Goal: Task Accomplishment & Management: Complete application form

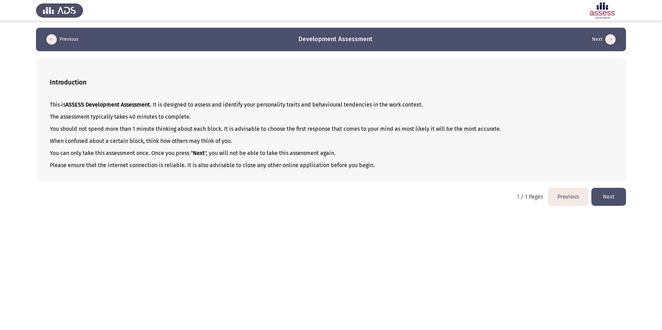
click at [601, 199] on button "Next" at bounding box center [608, 197] width 35 height 18
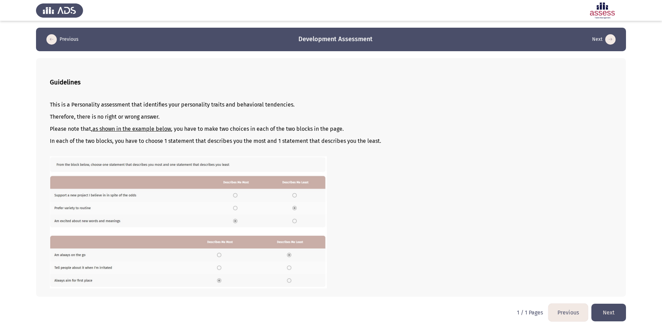
click at [608, 313] on button "Next" at bounding box center [608, 313] width 35 height 18
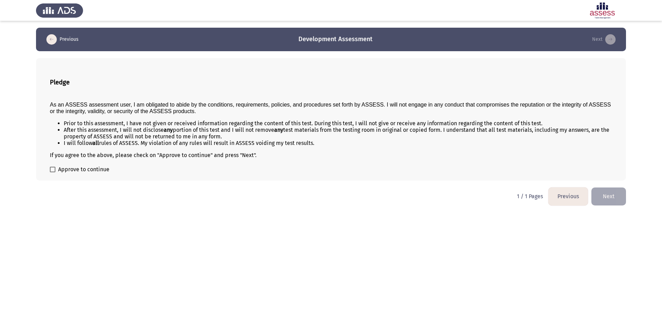
click at [53, 169] on span at bounding box center [53, 170] width 6 height 6
click at [53, 172] on input "Approve to continue" at bounding box center [52, 172] width 0 height 0
checkbox input "true"
click at [610, 201] on button "Next" at bounding box center [608, 197] width 35 height 18
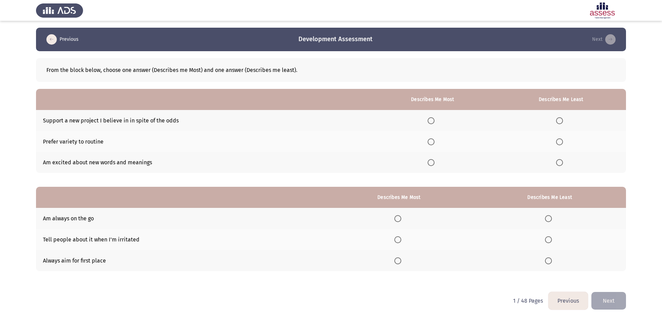
click at [432, 121] on span "Select an option" at bounding box center [430, 120] width 7 height 7
click at [432, 121] on input "Select an option" at bounding box center [430, 120] width 7 height 7
click at [561, 161] on span "Select an option" at bounding box center [559, 162] width 7 height 7
click at [561, 161] on input "Select an option" at bounding box center [559, 162] width 7 height 7
click at [399, 219] on span "Select an option" at bounding box center [397, 218] width 7 height 7
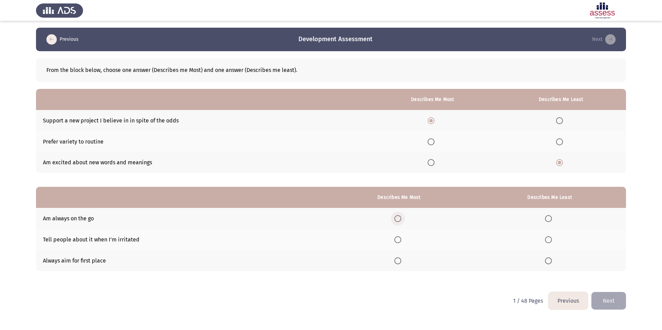
click at [399, 219] on input "Select an option" at bounding box center [397, 218] width 7 height 7
click at [551, 238] on span "Select an option" at bounding box center [548, 239] width 7 height 7
click at [551, 238] on input "Select an option" at bounding box center [548, 239] width 7 height 7
click at [611, 303] on button "Next" at bounding box center [608, 301] width 35 height 18
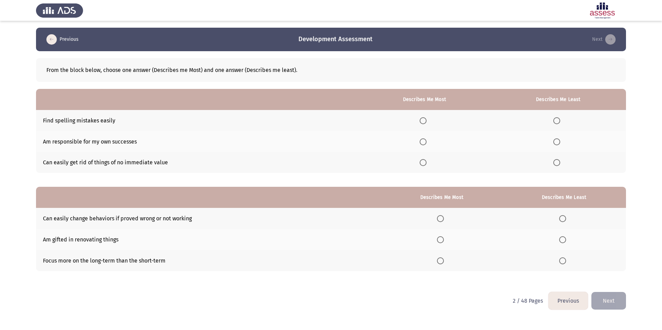
click at [423, 142] on span "Select an option" at bounding box center [423, 142] width 0 height 0
click at [425, 142] on input "Select an option" at bounding box center [422, 141] width 7 height 7
click at [556, 162] on span "Select an option" at bounding box center [556, 162] width 7 height 7
click at [556, 162] on input "Select an option" at bounding box center [556, 162] width 7 height 7
click at [442, 262] on span "Select an option" at bounding box center [440, 260] width 7 height 7
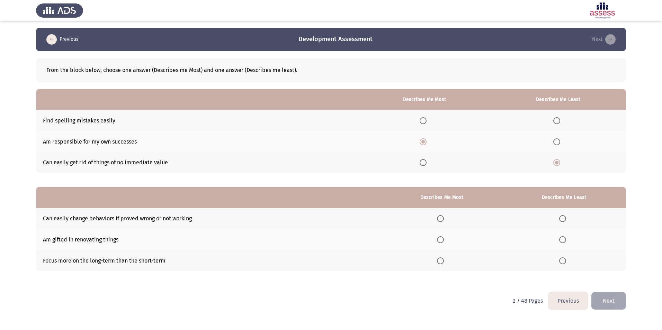
click at [442, 262] on input "Select an option" at bounding box center [440, 260] width 7 height 7
click at [565, 240] on span "Select an option" at bounding box center [562, 239] width 7 height 7
click at [565, 240] on input "Select an option" at bounding box center [562, 239] width 7 height 7
click at [609, 298] on button "Next" at bounding box center [608, 301] width 35 height 18
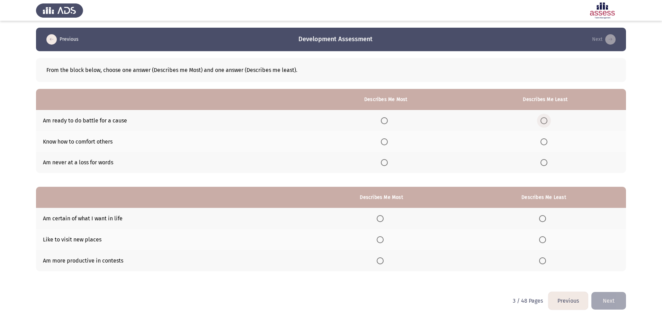
click at [543, 122] on span "Select an option" at bounding box center [543, 120] width 7 height 7
click at [543, 122] on input "Select an option" at bounding box center [543, 120] width 7 height 7
click at [387, 142] on span "Select an option" at bounding box center [384, 141] width 7 height 7
click at [387, 142] on input "Select an option" at bounding box center [384, 141] width 7 height 7
click at [544, 219] on span "Select an option" at bounding box center [542, 218] width 7 height 7
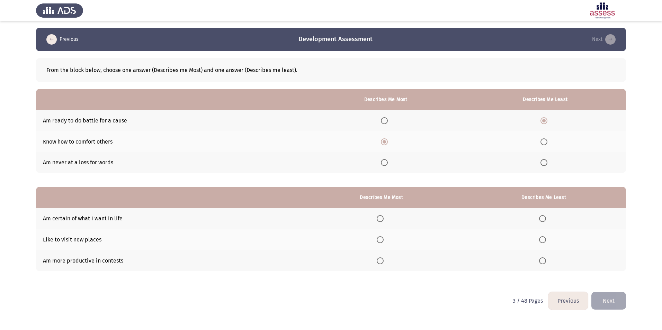
click at [544, 219] on input "Select an option" at bounding box center [542, 218] width 7 height 7
click at [383, 218] on span "Select an option" at bounding box center [379, 218] width 7 height 7
click at [383, 218] on input "Select an option" at bounding box center [379, 218] width 7 height 7
click at [541, 262] on span "Select an option" at bounding box center [542, 260] width 7 height 7
click at [541, 262] on input "Select an option" at bounding box center [542, 260] width 7 height 7
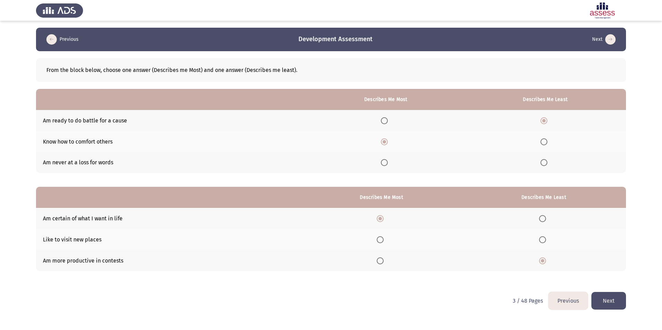
click at [612, 299] on button "Next" at bounding box center [608, 301] width 35 height 18
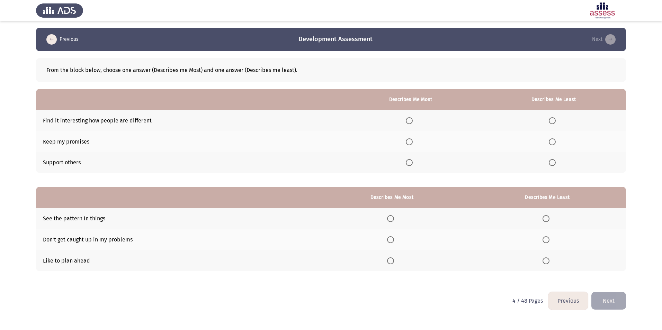
click at [408, 122] on span "Select an option" at bounding box center [409, 120] width 7 height 7
click at [408, 122] on input "Select an option" at bounding box center [409, 120] width 7 height 7
click at [554, 143] on span "Select an option" at bounding box center [551, 141] width 7 height 7
click at [554, 143] on input "Select an option" at bounding box center [551, 141] width 7 height 7
click at [390, 261] on span "Select an option" at bounding box center [390, 260] width 7 height 7
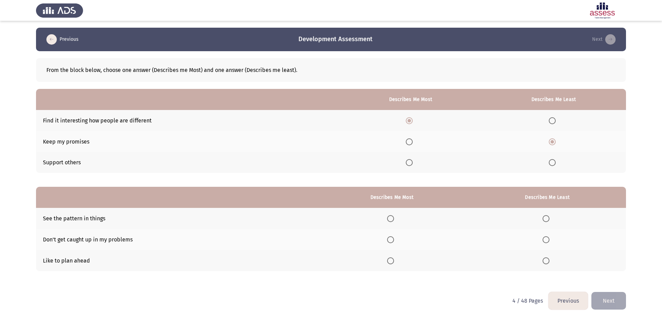
click at [390, 261] on input "Select an option" at bounding box center [390, 260] width 7 height 7
click at [548, 239] on span "Select an option" at bounding box center [545, 239] width 7 height 7
click at [548, 239] on input "Select an option" at bounding box center [545, 239] width 7 height 7
click at [618, 302] on button "Next" at bounding box center [608, 301] width 35 height 18
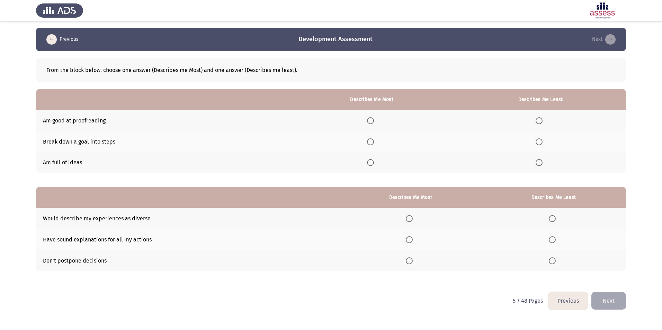
click at [372, 141] on span "Select an option" at bounding box center [370, 141] width 7 height 7
click at [372, 141] on input "Select an option" at bounding box center [370, 141] width 7 height 7
click at [539, 162] on span "Select an option" at bounding box center [538, 162] width 7 height 7
click at [539, 162] on input "Select an option" at bounding box center [538, 162] width 7 height 7
click at [541, 121] on span "Select an option" at bounding box center [538, 120] width 7 height 7
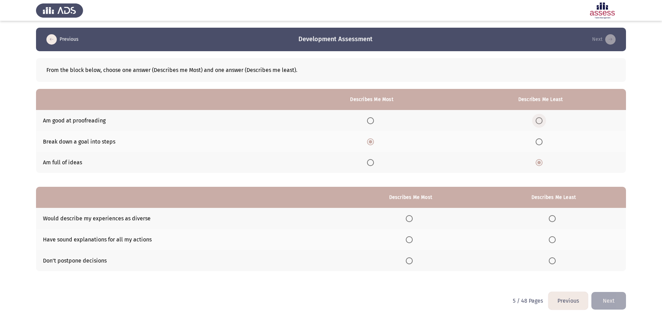
click at [541, 121] on input "Select an option" at bounding box center [538, 120] width 7 height 7
click at [551, 239] on span "Select an option" at bounding box center [551, 239] width 7 height 7
click at [551, 239] on input "Select an option" at bounding box center [551, 239] width 7 height 7
click at [412, 217] on span "Select an option" at bounding box center [409, 218] width 7 height 7
click at [412, 217] on input "Select an option" at bounding box center [409, 218] width 7 height 7
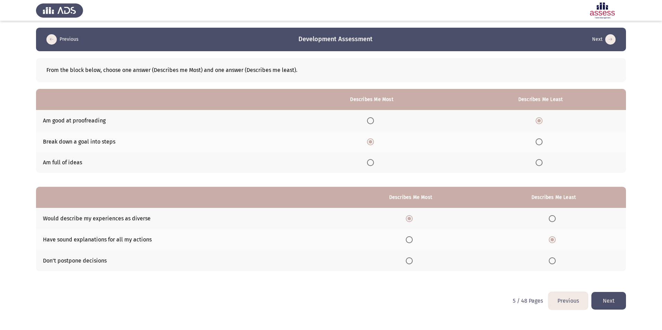
click at [605, 298] on button "Next" at bounding box center [608, 301] width 35 height 18
click at [378, 143] on span "Select an option" at bounding box center [375, 141] width 7 height 7
click at [378, 143] on input "Select an option" at bounding box center [375, 141] width 7 height 7
click at [543, 161] on span "Select an option" at bounding box center [540, 162] width 7 height 7
click at [543, 161] on input "Select an option" at bounding box center [540, 162] width 7 height 7
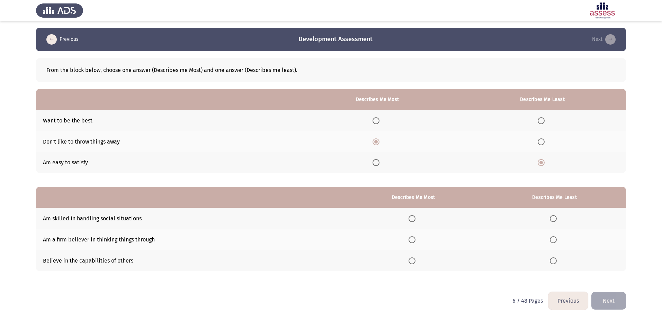
click at [415, 218] on span "Select an option" at bounding box center [411, 218] width 7 height 7
click at [415, 218] on input "Select an option" at bounding box center [411, 218] width 7 height 7
click at [552, 238] on span "Select an option" at bounding box center [553, 239] width 7 height 7
click at [552, 238] on input "Select an option" at bounding box center [553, 239] width 7 height 7
click at [608, 298] on button "Next" at bounding box center [608, 301] width 35 height 18
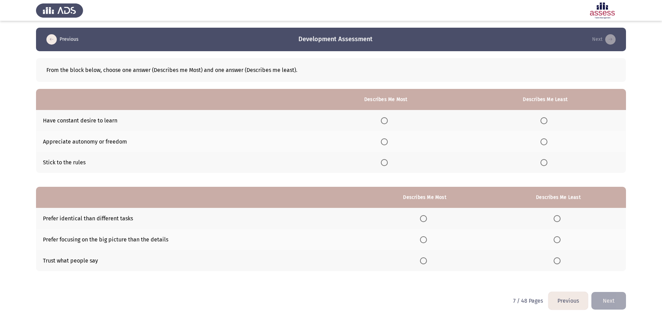
click at [548, 120] on label "Select an option" at bounding box center [545, 120] width 10 height 7
click at [547, 120] on input "Select an option" at bounding box center [543, 120] width 7 height 7
click at [384, 163] on span "Select an option" at bounding box center [384, 162] width 7 height 7
click at [384, 163] on input "Select an option" at bounding box center [384, 162] width 7 height 7
click at [557, 218] on span "Select an option" at bounding box center [556, 218] width 7 height 7
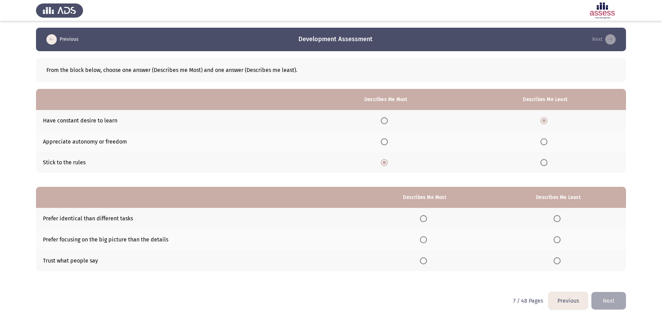
click at [557, 218] on input "Select an option" at bounding box center [556, 218] width 7 height 7
click at [427, 261] on span "Select an option" at bounding box center [423, 260] width 7 height 7
click at [427, 261] on input "Select an option" at bounding box center [423, 260] width 7 height 7
click at [604, 301] on button "Next" at bounding box center [608, 301] width 35 height 18
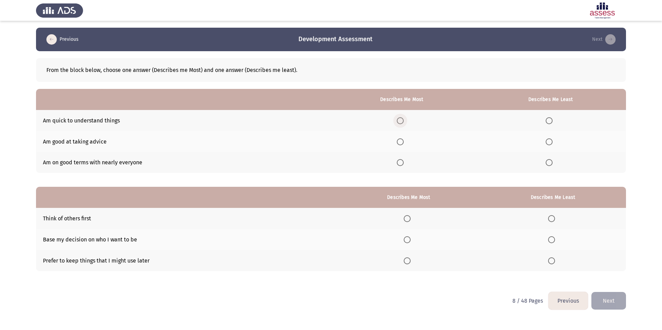
click at [403, 120] on span "Select an option" at bounding box center [400, 120] width 7 height 7
click at [403, 120] on input "Select an option" at bounding box center [400, 120] width 7 height 7
click at [554, 142] on label "Select an option" at bounding box center [550, 141] width 10 height 7
click at [552, 142] on input "Select an option" at bounding box center [548, 141] width 7 height 7
click at [554, 220] on span "Select an option" at bounding box center [551, 218] width 7 height 7
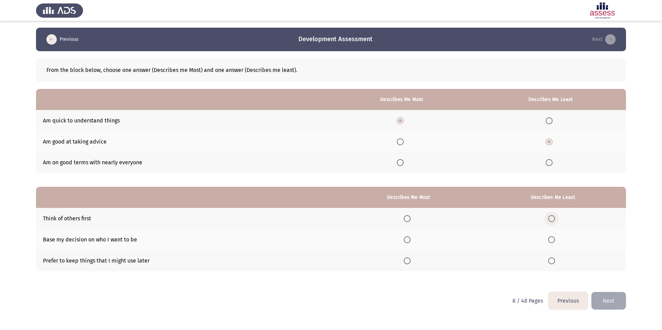
click at [554, 220] on input "Select an option" at bounding box center [551, 218] width 7 height 7
click at [407, 241] on span "Select an option" at bounding box center [406, 239] width 7 height 7
click at [407, 241] on input "Select an option" at bounding box center [406, 239] width 7 height 7
click at [604, 300] on button "Next" at bounding box center [608, 301] width 35 height 18
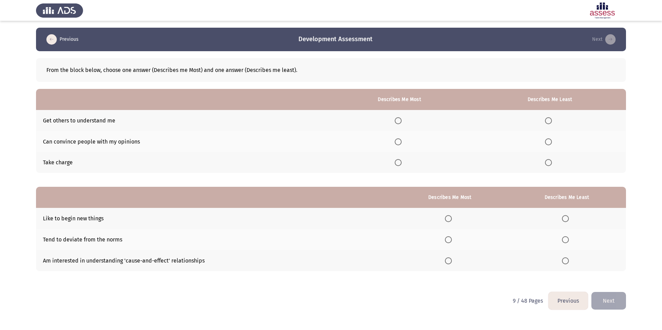
click at [400, 143] on span "Select an option" at bounding box center [397, 141] width 7 height 7
click at [400, 143] on input "Select an option" at bounding box center [397, 141] width 7 height 7
click at [546, 164] on span "Select an option" at bounding box center [548, 162] width 7 height 7
click at [546, 164] on input "Select an option" at bounding box center [548, 162] width 7 height 7
click at [449, 219] on span "Select an option" at bounding box center [448, 218] width 7 height 7
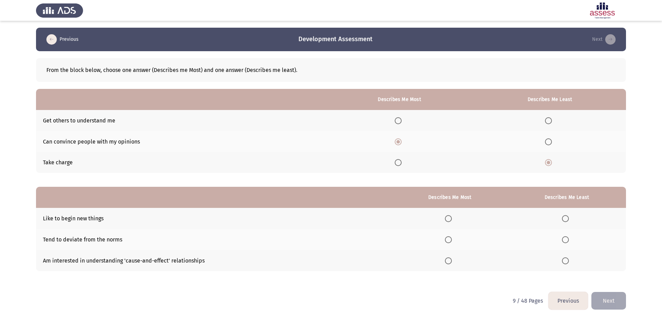
click at [449, 219] on input "Select an option" at bounding box center [448, 218] width 7 height 7
click at [449, 262] on span "Select an option" at bounding box center [448, 260] width 7 height 7
click at [449, 262] on input "Select an option" at bounding box center [448, 260] width 7 height 7
click at [452, 220] on span "Select an option" at bounding box center [448, 218] width 7 height 7
click at [452, 220] on input "Select an option" at bounding box center [448, 218] width 7 height 7
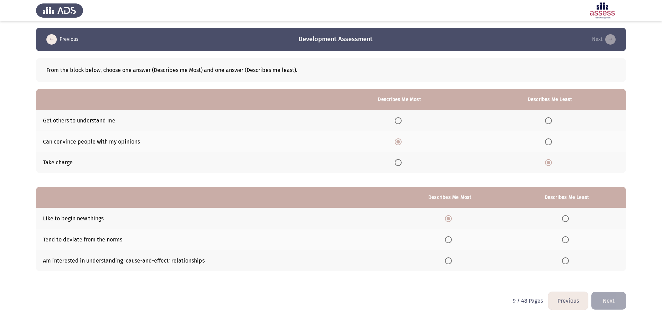
click at [563, 240] on span "Select an option" at bounding box center [565, 239] width 7 height 7
click at [563, 240] on input "Select an option" at bounding box center [565, 239] width 7 height 7
click at [608, 305] on button "Next" at bounding box center [608, 301] width 35 height 18
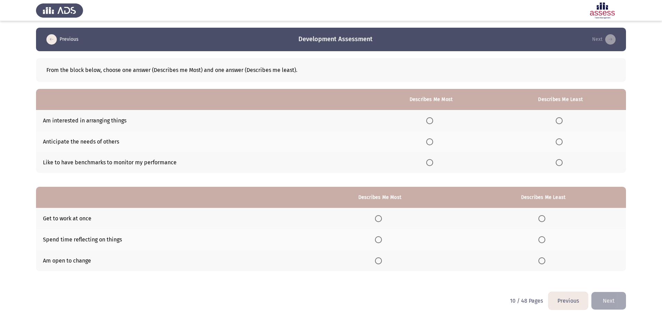
click at [558, 122] on span "Select an option" at bounding box center [558, 120] width 7 height 7
click at [558, 122] on input "Select an option" at bounding box center [558, 120] width 7 height 7
click at [429, 164] on span "Select an option" at bounding box center [429, 162] width 7 height 7
click at [429, 164] on input "Select an option" at bounding box center [429, 162] width 7 height 7
click at [380, 238] on span "Select an option" at bounding box center [378, 239] width 7 height 7
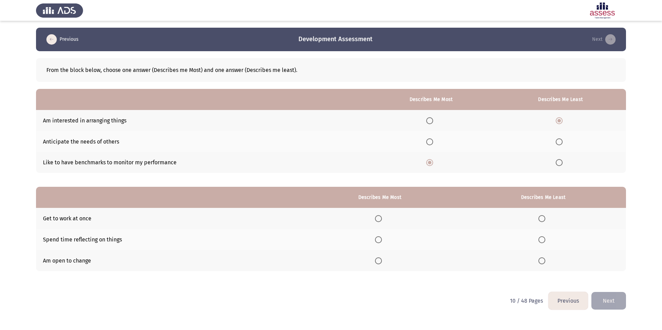
click at [380, 238] on input "Select an option" at bounding box center [378, 239] width 7 height 7
click at [542, 219] on span "Select an option" at bounding box center [541, 218] width 7 height 7
click at [542, 219] on input "Select an option" at bounding box center [541, 218] width 7 height 7
click at [614, 301] on button "Next" at bounding box center [608, 301] width 35 height 18
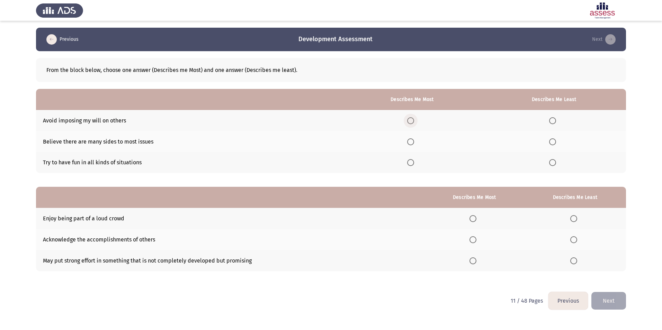
click at [414, 121] on span "Select an option" at bounding box center [410, 120] width 7 height 7
click at [414, 121] on input "Select an option" at bounding box center [410, 120] width 7 height 7
click at [552, 163] on span "Select an option" at bounding box center [552, 162] width 7 height 7
click at [552, 163] on input "Select an option" at bounding box center [552, 162] width 7 height 7
click at [574, 218] on span "Select an option" at bounding box center [573, 218] width 7 height 7
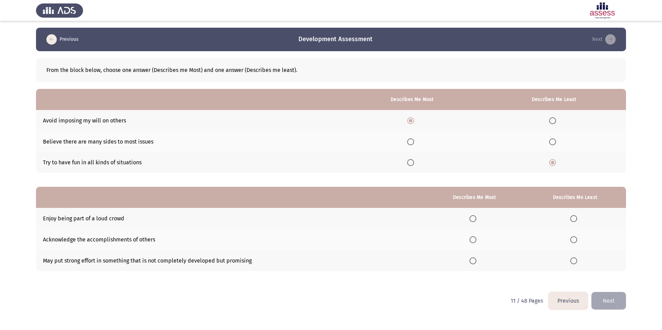
click at [574, 218] on input "Select an option" at bounding box center [573, 218] width 7 height 7
click at [474, 240] on span "Select an option" at bounding box center [472, 239] width 7 height 7
click at [474, 240] on input "Select an option" at bounding box center [472, 239] width 7 height 7
click at [608, 298] on button "Next" at bounding box center [608, 301] width 35 height 18
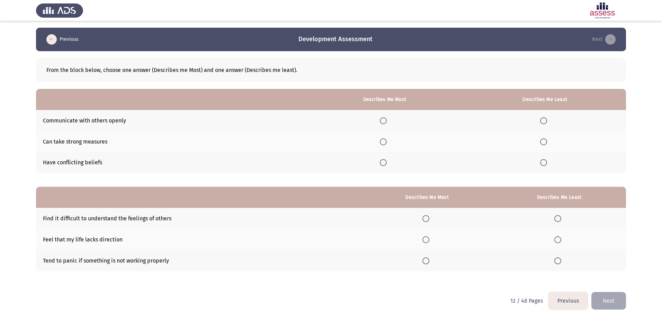
click at [545, 165] on span "Select an option" at bounding box center [543, 162] width 7 height 7
click at [545, 165] on input "Select an option" at bounding box center [543, 162] width 7 height 7
click at [384, 122] on span "Select an option" at bounding box center [383, 120] width 7 height 7
click at [384, 122] on input "Select an option" at bounding box center [383, 120] width 7 height 7
click at [558, 261] on span "Select an option" at bounding box center [557, 260] width 7 height 7
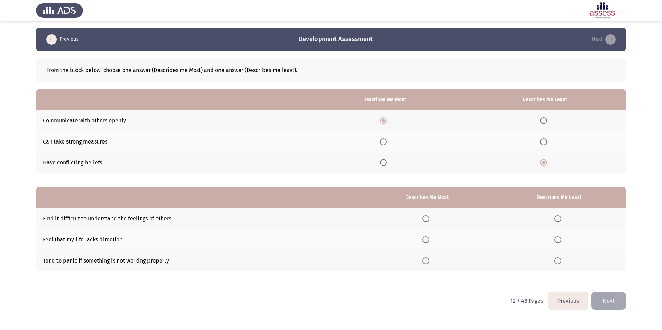
click at [558, 261] on input "Select an option" at bounding box center [557, 260] width 7 height 7
click at [427, 218] on span "Select an option" at bounding box center [425, 218] width 7 height 7
click at [427, 218] on input "Select an option" at bounding box center [425, 218] width 7 height 7
click at [606, 306] on button "Next" at bounding box center [608, 301] width 35 height 18
click at [384, 142] on span "Select an option" at bounding box center [384, 141] width 7 height 7
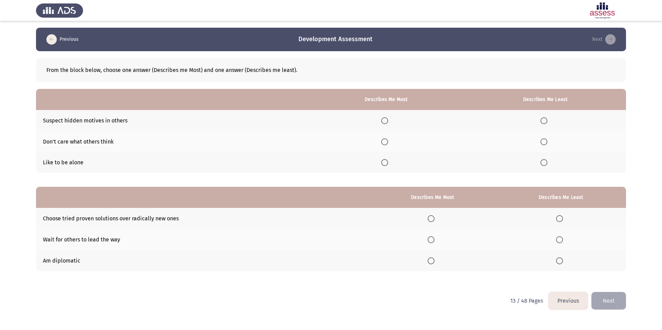
click at [384, 142] on input "Select an option" at bounding box center [384, 141] width 7 height 7
click at [546, 121] on span "Select an option" at bounding box center [543, 120] width 7 height 7
click at [546, 121] on input "Select an option" at bounding box center [543, 120] width 7 height 7
click at [562, 219] on span "Select an option" at bounding box center [559, 218] width 7 height 7
click at [562, 219] on input "Select an option" at bounding box center [559, 218] width 7 height 7
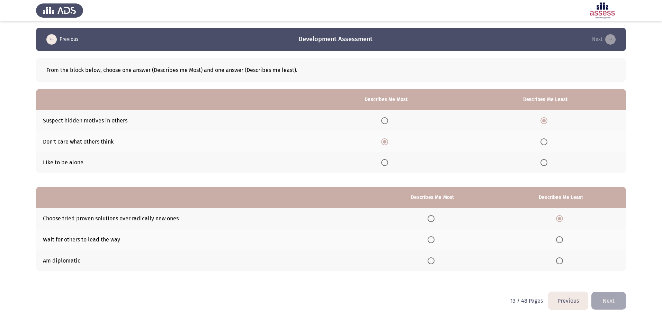
click at [561, 239] on span "Select an option" at bounding box center [559, 239] width 7 height 7
click at [561, 239] on input "Select an option" at bounding box center [559, 239] width 7 height 7
click at [434, 261] on span "Select an option" at bounding box center [430, 260] width 7 height 7
click at [434, 261] on input "Select an option" at bounding box center [430, 260] width 7 height 7
click at [603, 300] on button "Next" at bounding box center [608, 301] width 35 height 18
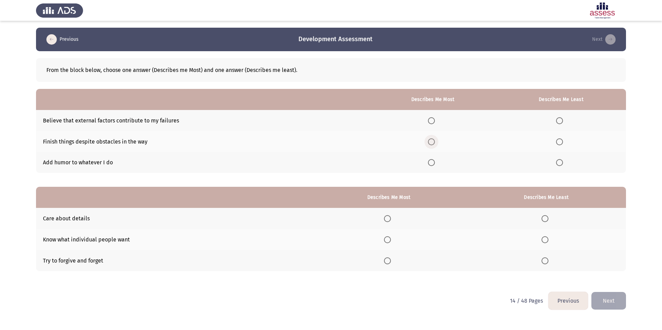
click at [432, 141] on span "Select an option" at bounding box center [431, 141] width 7 height 7
click at [432, 141] on input "Select an option" at bounding box center [431, 141] width 7 height 7
click at [561, 121] on span "Select an option" at bounding box center [559, 120] width 7 height 7
click at [561, 121] on input "Select an option" at bounding box center [559, 120] width 7 height 7
click at [391, 218] on span "Select an option" at bounding box center [387, 218] width 7 height 7
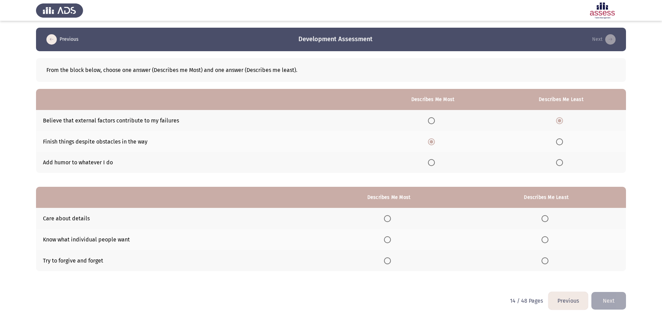
click at [391, 218] on input "Select an option" at bounding box center [387, 218] width 7 height 7
click at [547, 240] on span "Select an option" at bounding box center [544, 239] width 7 height 7
click at [547, 240] on input "Select an option" at bounding box center [544, 239] width 7 height 7
click at [613, 297] on button "Next" at bounding box center [608, 301] width 35 height 18
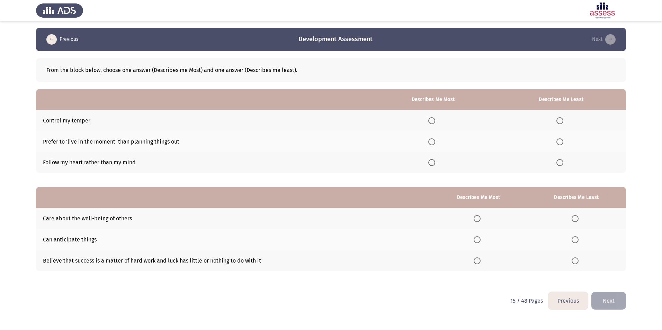
click at [560, 163] on span "Select an option" at bounding box center [559, 162] width 7 height 7
click at [560, 163] on input "Select an option" at bounding box center [559, 162] width 7 height 7
click at [435, 120] on span "Select an option" at bounding box center [431, 120] width 7 height 7
click at [435, 120] on input "Select an option" at bounding box center [431, 120] width 7 height 7
click at [479, 240] on span "Select an option" at bounding box center [476, 239] width 7 height 7
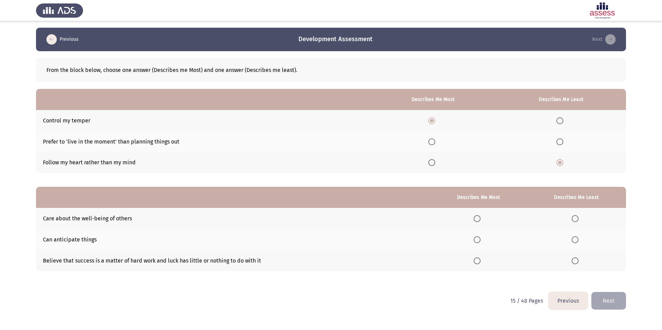
click at [479, 240] on input "Select an option" at bounding box center [476, 239] width 7 height 7
click at [573, 218] on span "Select an option" at bounding box center [574, 218] width 7 height 7
click at [573, 218] on input "Select an option" at bounding box center [574, 218] width 7 height 7
click at [612, 298] on button "Next" at bounding box center [608, 301] width 35 height 18
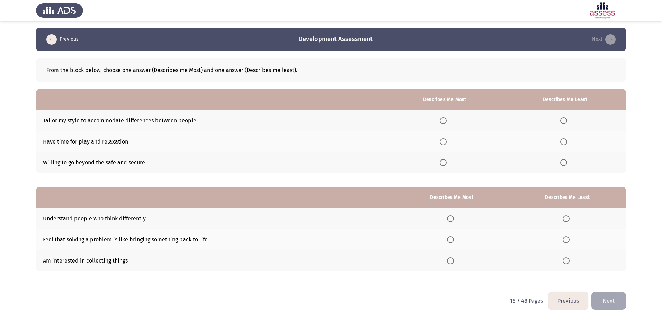
click at [565, 160] on span "Select an option" at bounding box center [563, 162] width 7 height 7
click at [565, 160] on input "Select an option" at bounding box center [563, 162] width 7 height 7
click at [445, 162] on span "Select an option" at bounding box center [442, 162] width 7 height 7
click at [445, 162] on input "Select an option" at bounding box center [442, 162] width 7 height 7
click at [448, 142] on label "Select an option" at bounding box center [444, 141] width 10 height 7
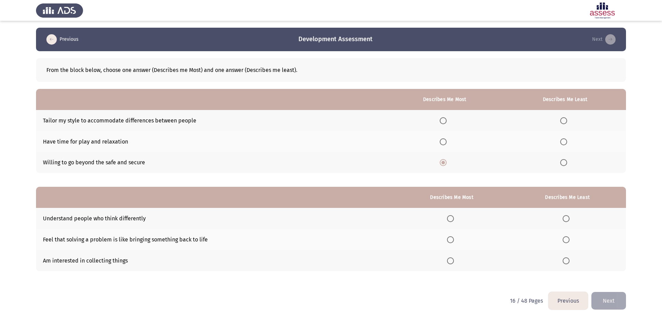
click at [446, 142] on input "Select an option" at bounding box center [442, 141] width 7 height 7
click at [446, 162] on span "Select an option" at bounding box center [442, 162] width 7 height 7
click at [446, 162] on input "Select an option" at bounding box center [442, 162] width 7 height 7
click at [564, 120] on span "Select an option" at bounding box center [563, 120] width 7 height 7
click at [564, 120] on input "Select an option" at bounding box center [563, 120] width 7 height 7
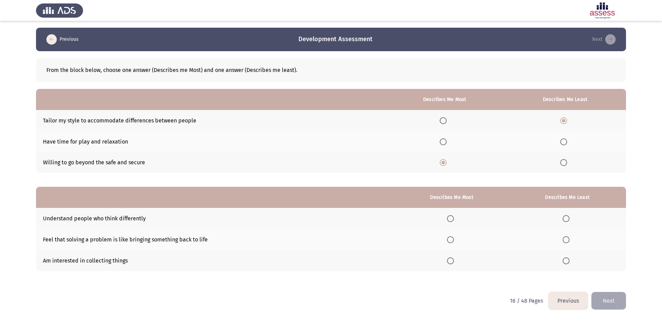
click at [452, 218] on span "Select an option" at bounding box center [450, 218] width 7 height 7
click at [452, 218] on input "Select an option" at bounding box center [450, 218] width 7 height 7
click at [450, 240] on span "Select an option" at bounding box center [450, 239] width 7 height 7
click at [450, 240] on input "Select an option" at bounding box center [450, 239] width 7 height 7
click at [565, 261] on span "Select an option" at bounding box center [565, 260] width 7 height 7
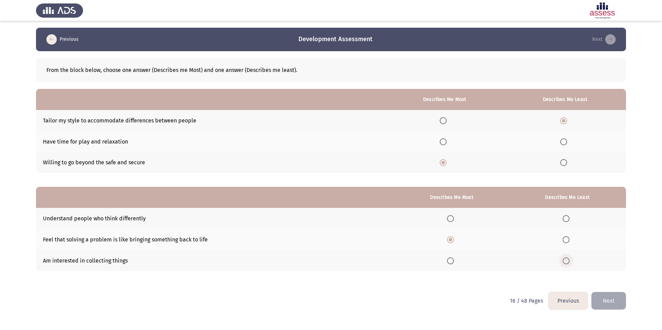
click at [565, 261] on input "Select an option" at bounding box center [565, 260] width 7 height 7
click at [614, 298] on button "Next" at bounding box center [608, 301] width 35 height 18
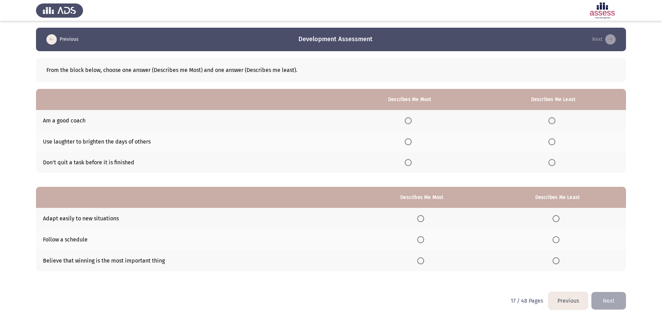
click at [410, 164] on span "Select an option" at bounding box center [408, 162] width 7 height 7
click at [410, 164] on input "Select an option" at bounding box center [408, 162] width 7 height 7
click at [552, 142] on span "Select an option" at bounding box center [551, 141] width 7 height 7
click at [552, 142] on input "Select an option" at bounding box center [551, 141] width 7 height 7
click at [422, 218] on span "Select an option" at bounding box center [420, 218] width 7 height 7
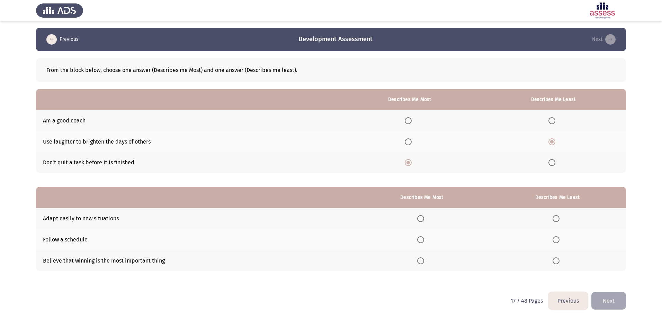
click at [422, 218] on input "Select an option" at bounding box center [420, 218] width 7 height 7
click at [559, 261] on span "Select an option" at bounding box center [555, 260] width 7 height 7
click at [559, 261] on input "Select an option" at bounding box center [555, 260] width 7 height 7
click at [611, 299] on button "Next" at bounding box center [608, 301] width 35 height 18
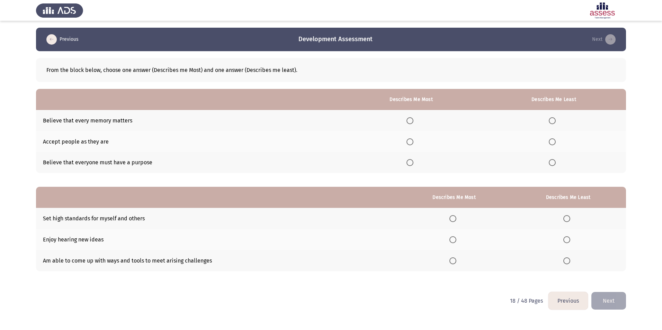
click at [555, 119] on span "Select an option" at bounding box center [551, 120] width 7 height 7
click at [555, 119] on input "Select an option" at bounding box center [551, 120] width 7 height 7
click at [411, 141] on span "Select an option" at bounding box center [409, 141] width 7 height 7
click at [411, 141] on input "Select an option" at bounding box center [409, 141] width 7 height 7
click at [564, 219] on span "Select an option" at bounding box center [566, 218] width 7 height 7
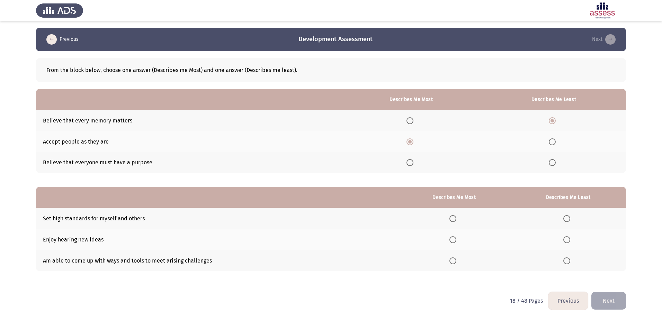
click at [564, 219] on input "Select an option" at bounding box center [566, 218] width 7 height 7
click at [455, 260] on span "Select an option" at bounding box center [452, 260] width 7 height 7
click at [455, 260] on input "Select an option" at bounding box center [452, 260] width 7 height 7
click at [618, 302] on button "Next" at bounding box center [608, 301] width 35 height 18
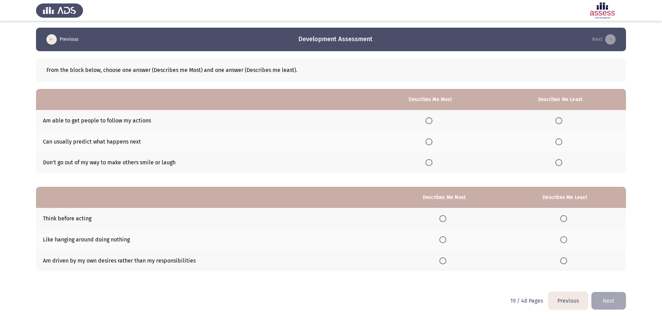
click at [432, 142] on span "Select an option" at bounding box center [428, 141] width 7 height 7
click at [432, 142] on input "Select an option" at bounding box center [428, 141] width 7 height 7
click at [560, 164] on span "Select an option" at bounding box center [558, 162] width 7 height 7
click at [560, 164] on input "Select an option" at bounding box center [558, 162] width 7 height 7
click at [445, 218] on span "Select an option" at bounding box center [442, 218] width 7 height 7
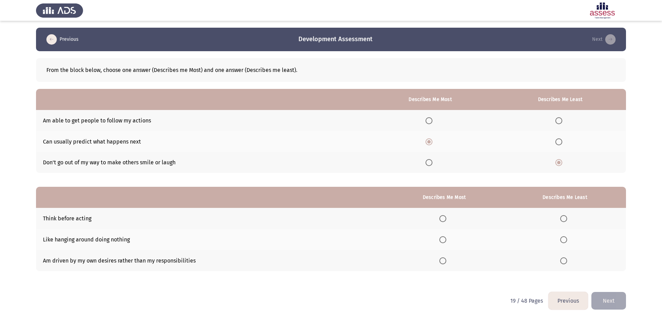
click at [445, 218] on input "Select an option" at bounding box center [442, 218] width 7 height 7
click at [564, 240] on span "Select an option" at bounding box center [563, 239] width 7 height 7
click at [564, 240] on input "Select an option" at bounding box center [563, 239] width 7 height 7
click at [605, 297] on button "Next" at bounding box center [608, 301] width 35 height 18
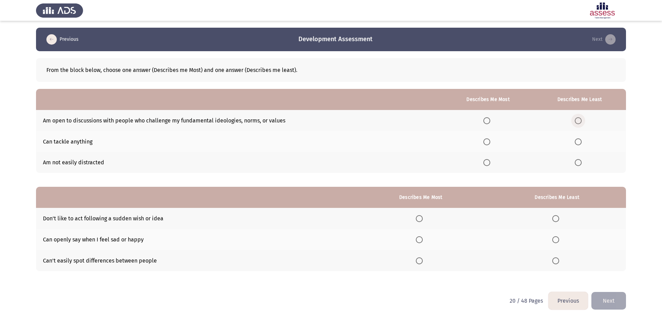
click at [578, 120] on span "Select an option" at bounding box center [577, 120] width 7 height 7
click at [578, 120] on input "Select an option" at bounding box center [577, 120] width 7 height 7
click at [490, 162] on span "Select an option" at bounding box center [486, 162] width 7 height 7
click at [490, 162] on input "Select an option" at bounding box center [486, 162] width 7 height 7
click at [422, 218] on span "Select an option" at bounding box center [419, 218] width 7 height 7
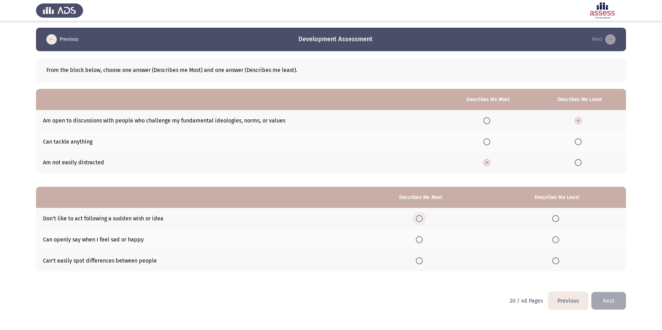
click at [422, 218] on input "Select an option" at bounding box center [419, 218] width 7 height 7
click at [557, 240] on span "Select an option" at bounding box center [555, 239] width 7 height 7
click at [557, 240] on input "Select an option" at bounding box center [555, 239] width 7 height 7
click at [600, 300] on button "Next" at bounding box center [608, 301] width 35 height 18
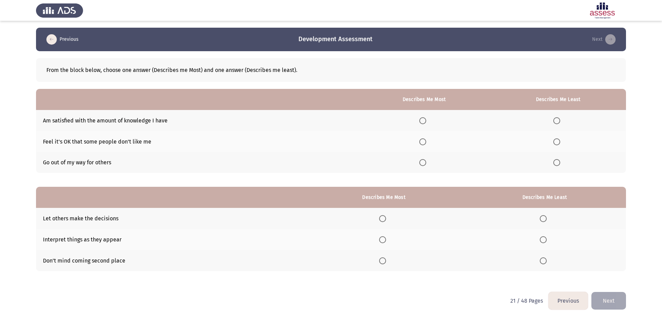
click at [557, 121] on span "Select an option" at bounding box center [556, 120] width 7 height 7
click at [557, 121] on input "Select an option" at bounding box center [556, 120] width 7 height 7
click at [425, 140] on span "Select an option" at bounding box center [422, 141] width 7 height 7
click at [425, 140] on input "Select an option" at bounding box center [422, 141] width 7 height 7
click at [546, 240] on span "Select an option" at bounding box center [542, 239] width 7 height 7
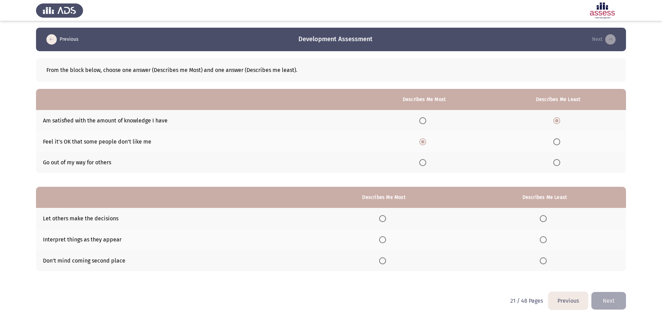
click at [546, 240] on input "Select an option" at bounding box center [542, 239] width 7 height 7
click at [384, 262] on span "Select an option" at bounding box center [382, 260] width 7 height 7
click at [384, 262] on input "Select an option" at bounding box center [382, 260] width 7 height 7
click at [602, 300] on button "Next" at bounding box center [608, 301] width 35 height 18
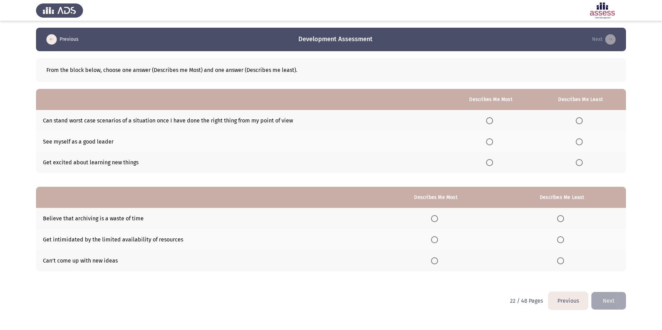
click at [490, 163] on span "Select an option" at bounding box center [489, 162] width 7 height 7
click at [490, 163] on input "Select an option" at bounding box center [489, 162] width 7 height 7
click at [581, 119] on span "Select an option" at bounding box center [578, 120] width 7 height 7
click at [581, 119] on input "Select an option" at bounding box center [578, 120] width 7 height 7
click at [560, 262] on span "Select an option" at bounding box center [560, 260] width 7 height 7
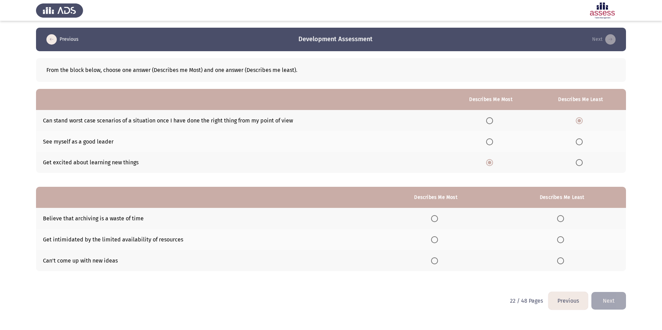
click at [560, 262] on input "Select an option" at bounding box center [560, 260] width 7 height 7
click at [435, 239] on span "Select an option" at bounding box center [434, 239] width 7 height 7
click at [435, 239] on input "Select an option" at bounding box center [434, 239] width 7 height 7
click at [623, 302] on button "Next" at bounding box center [608, 301] width 35 height 18
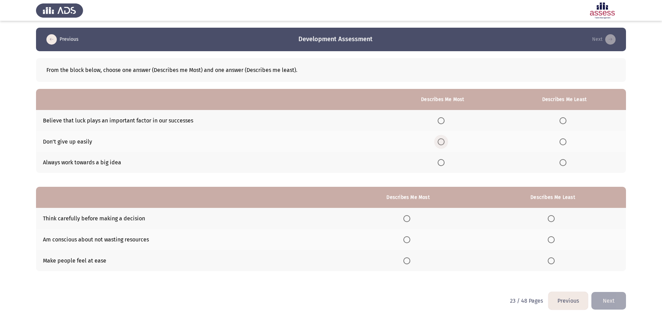
click at [443, 142] on span "Select an option" at bounding box center [440, 141] width 7 height 7
click at [443, 142] on input "Select an option" at bounding box center [440, 141] width 7 height 7
click at [563, 163] on span "Select an option" at bounding box center [563, 163] width 0 height 0
click at [563, 163] on input "Select an option" at bounding box center [562, 162] width 7 height 7
click at [410, 216] on span "Select an option" at bounding box center [406, 218] width 7 height 7
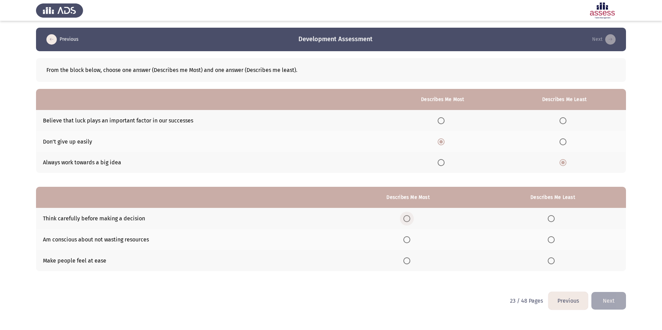
click at [410, 216] on input "Select an option" at bounding box center [406, 218] width 7 height 7
click at [552, 261] on span "Select an option" at bounding box center [550, 260] width 7 height 7
click at [552, 261] on input "Select an option" at bounding box center [550, 260] width 7 height 7
click at [611, 298] on button "Next" at bounding box center [608, 301] width 35 height 18
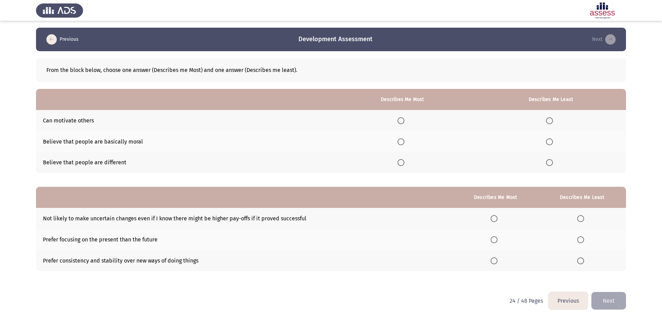
click at [401, 164] on span "Select an option" at bounding box center [400, 162] width 7 height 7
click at [401, 164] on input "Select an option" at bounding box center [400, 162] width 7 height 7
click at [552, 140] on span "Select an option" at bounding box center [549, 141] width 7 height 7
click at [552, 140] on input "Select an option" at bounding box center [549, 141] width 7 height 7
click at [578, 220] on span "Select an option" at bounding box center [580, 218] width 7 height 7
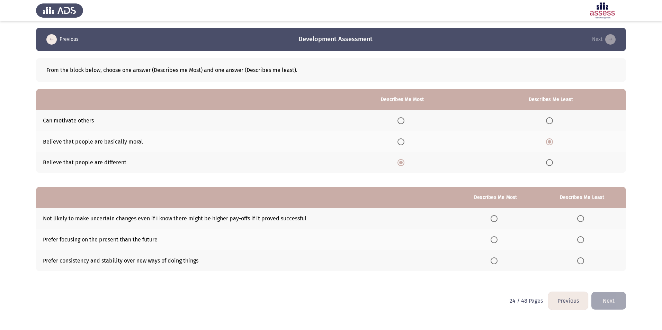
click at [578, 220] on input "Select an option" at bounding box center [580, 218] width 7 height 7
click at [496, 240] on span "Select an option" at bounding box center [493, 239] width 7 height 7
click at [496, 240] on input "Select an option" at bounding box center [493, 239] width 7 height 7
click at [609, 301] on button "Next" at bounding box center [608, 301] width 35 height 18
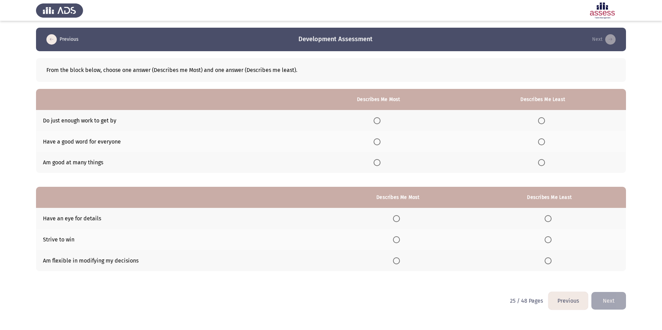
click at [543, 164] on span "Select an option" at bounding box center [541, 162] width 7 height 7
click at [543, 164] on input "Select an option" at bounding box center [541, 162] width 7 height 7
click at [380, 141] on span "Select an option" at bounding box center [376, 141] width 7 height 7
click at [380, 141] on input "Select an option" at bounding box center [376, 141] width 7 height 7
click at [396, 218] on span "Select an option" at bounding box center [396, 218] width 7 height 7
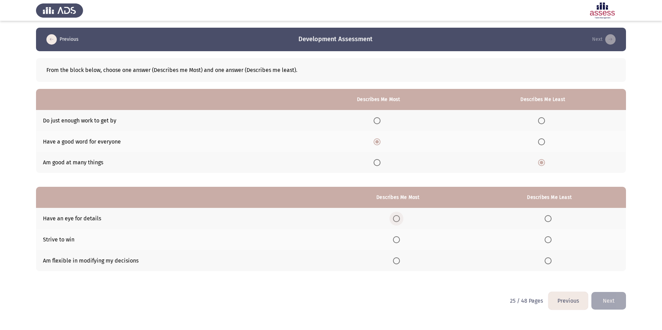
click at [396, 218] on input "Select an option" at bounding box center [396, 218] width 7 height 7
click at [396, 240] on span "Select an option" at bounding box center [396, 239] width 7 height 7
click at [396, 240] on input "Select an option" at bounding box center [396, 239] width 7 height 7
click at [549, 260] on span "Select an option" at bounding box center [547, 260] width 7 height 7
click at [549, 260] on input "Select an option" at bounding box center [547, 260] width 7 height 7
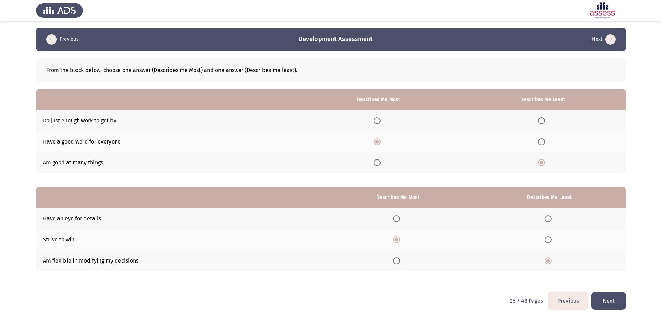
click at [611, 300] on button "Next" at bounding box center [608, 301] width 35 height 18
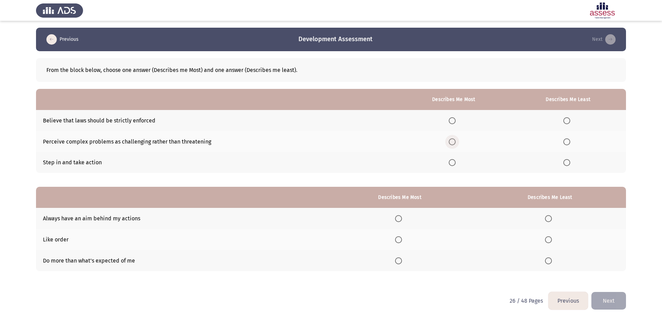
click at [451, 144] on span "Select an option" at bounding box center [451, 141] width 7 height 7
click at [451, 144] on input "Select an option" at bounding box center [451, 141] width 7 height 7
click at [566, 120] on span "Select an option" at bounding box center [566, 120] width 7 height 7
click at [566, 120] on input "Select an option" at bounding box center [566, 120] width 7 height 7
click at [398, 218] on span "Select an option" at bounding box center [398, 218] width 7 height 7
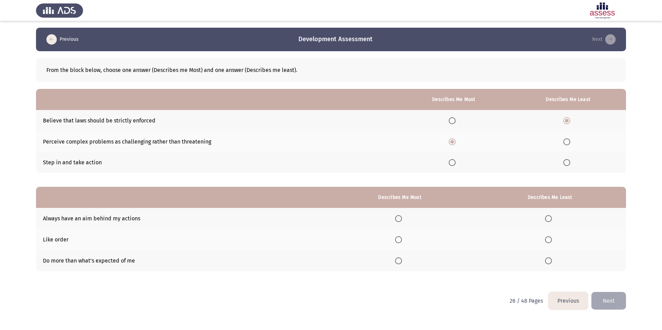
click at [398, 218] on input "Select an option" at bounding box center [398, 218] width 7 height 7
click at [551, 239] on span "Select an option" at bounding box center [548, 239] width 7 height 7
click at [551, 239] on input "Select an option" at bounding box center [548, 239] width 7 height 7
click at [608, 303] on button "Next" at bounding box center [608, 301] width 35 height 18
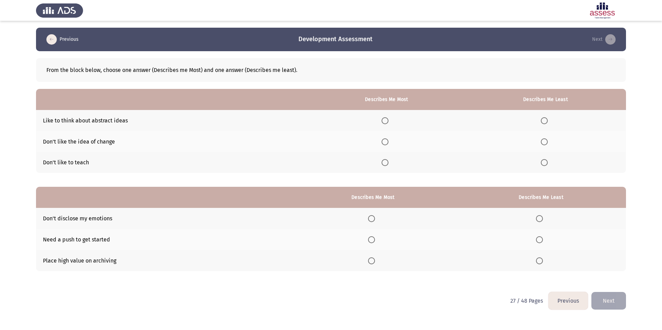
click at [541, 162] on th at bounding box center [545, 162] width 161 height 21
click at [543, 163] on span "Select an option" at bounding box center [544, 162] width 7 height 7
click at [543, 163] on input "Select an option" at bounding box center [544, 162] width 7 height 7
click at [386, 121] on span "Select an option" at bounding box center [384, 120] width 7 height 7
click at [386, 121] on input "Select an option" at bounding box center [384, 120] width 7 height 7
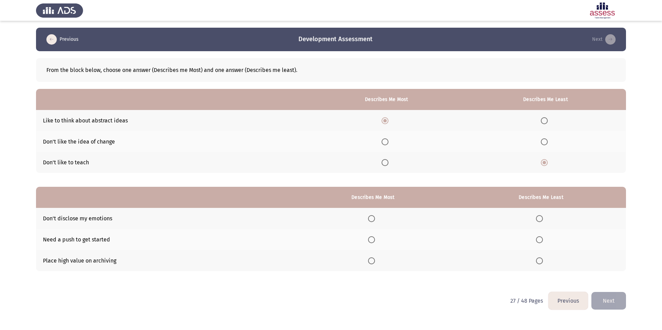
click at [373, 260] on span "Select an option" at bounding box center [371, 260] width 7 height 7
click at [373, 260] on input "Select an option" at bounding box center [371, 260] width 7 height 7
click at [539, 239] on span "Select an option" at bounding box center [539, 239] width 7 height 7
click at [539, 239] on input "Select an option" at bounding box center [539, 239] width 7 height 7
click at [610, 300] on button "Next" at bounding box center [608, 301] width 35 height 18
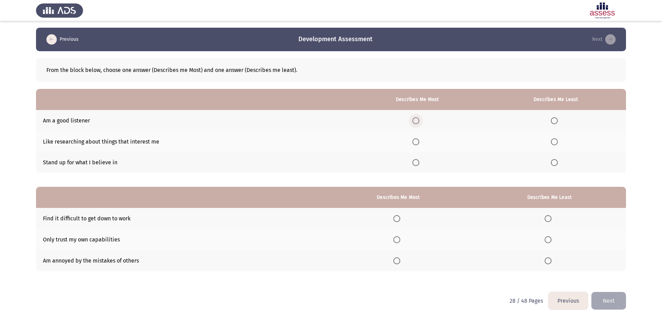
click at [417, 121] on span "Select an option" at bounding box center [415, 120] width 7 height 7
click at [417, 121] on input "Select an option" at bounding box center [415, 120] width 7 height 7
click at [550, 220] on span "Select an option" at bounding box center [547, 218] width 7 height 7
click at [550, 220] on input "Select an option" at bounding box center [547, 218] width 7 height 7
click at [400, 239] on span "Select an option" at bounding box center [396, 239] width 7 height 7
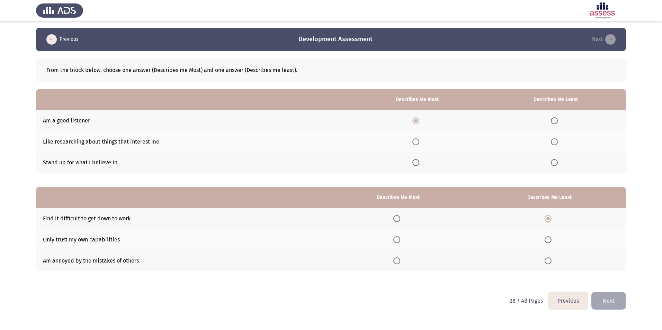
click at [400, 239] on input "Select an option" at bounding box center [396, 239] width 7 height 7
click at [550, 260] on span "Select an option" at bounding box center [547, 260] width 7 height 7
click at [550, 260] on input "Select an option" at bounding box center [547, 260] width 7 height 7
click at [557, 120] on span "Select an option" at bounding box center [554, 120] width 7 height 7
click at [557, 120] on input "Select an option" at bounding box center [554, 120] width 7 height 7
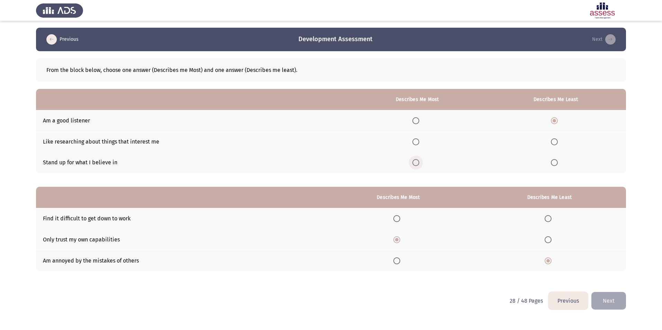
click at [419, 162] on span "Select an option" at bounding box center [415, 162] width 7 height 7
click at [419, 162] on input "Select an option" at bounding box center [415, 162] width 7 height 7
click at [608, 303] on button "Next" at bounding box center [608, 301] width 35 height 18
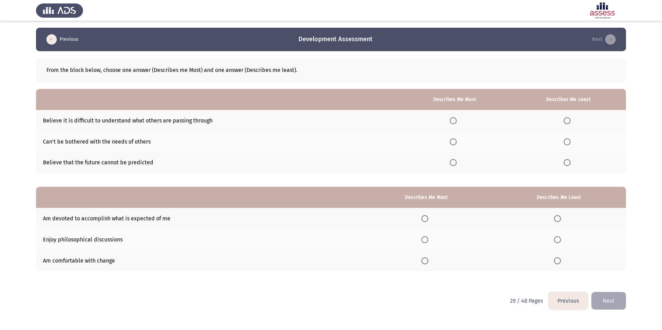
click at [570, 122] on span "Select an option" at bounding box center [566, 120] width 7 height 7
click at [570, 122] on input "Select an option" at bounding box center [566, 120] width 7 height 7
click at [456, 142] on span "Select an option" at bounding box center [452, 141] width 7 height 7
click at [456, 142] on input "Select an option" at bounding box center [452, 141] width 7 height 7
click at [425, 263] on span "Select an option" at bounding box center [424, 260] width 7 height 7
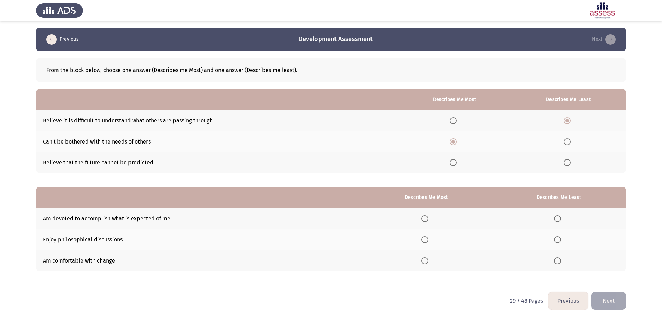
click at [425, 263] on input "Select an option" at bounding box center [424, 260] width 7 height 7
click at [559, 238] on span "Select an option" at bounding box center [557, 239] width 7 height 7
click at [559, 238] on input "Select an option" at bounding box center [557, 239] width 7 height 7
click at [613, 296] on button "Next" at bounding box center [608, 301] width 35 height 18
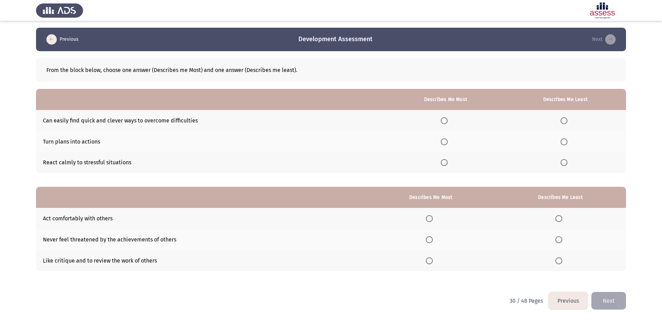
click at [449, 119] on label "Select an option" at bounding box center [446, 120] width 10 height 7
click at [447, 119] on input "Select an option" at bounding box center [444, 120] width 7 height 7
click at [563, 161] on span "Select an option" at bounding box center [563, 162] width 7 height 7
click at [563, 161] on input "Select an option" at bounding box center [563, 162] width 7 height 7
click at [431, 218] on span "Select an option" at bounding box center [429, 218] width 7 height 7
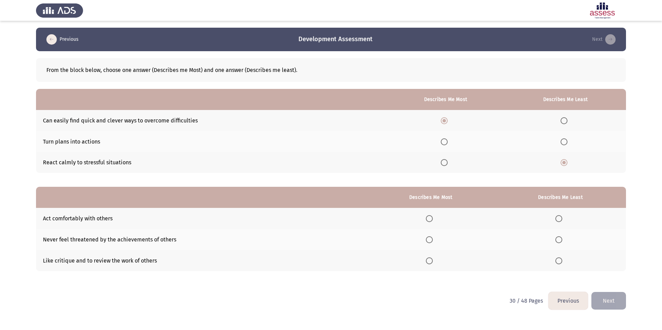
click at [431, 218] on input "Select an option" at bounding box center [429, 218] width 7 height 7
click at [561, 239] on span "Select an option" at bounding box center [558, 239] width 7 height 7
click at [561, 239] on input "Select an option" at bounding box center [558, 239] width 7 height 7
click at [618, 300] on button "Next" at bounding box center [608, 301] width 35 height 18
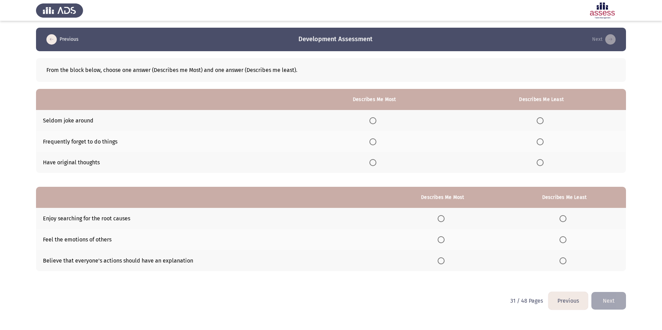
click at [542, 120] on span "Select an option" at bounding box center [539, 120] width 7 height 7
click at [542, 120] on input "Select an option" at bounding box center [539, 120] width 7 height 7
click at [374, 162] on span "Select an option" at bounding box center [372, 162] width 7 height 7
click at [374, 162] on input "Select an option" at bounding box center [372, 162] width 7 height 7
click at [444, 218] on span "Select an option" at bounding box center [440, 218] width 7 height 7
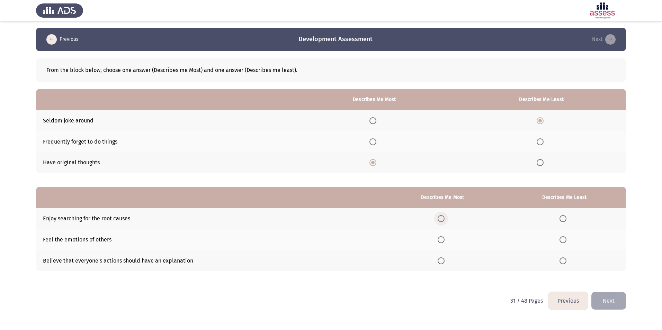
click at [444, 218] on input "Select an option" at bounding box center [440, 218] width 7 height 7
click at [566, 263] on span "Select an option" at bounding box center [562, 260] width 7 height 7
click at [566, 263] on input "Select an option" at bounding box center [562, 260] width 7 height 7
click at [612, 298] on button "Next" at bounding box center [608, 301] width 35 height 18
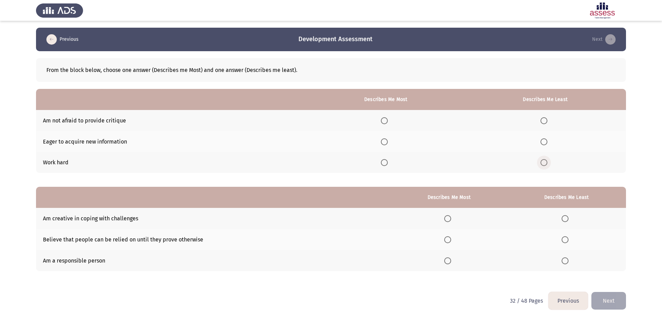
click at [546, 163] on span "Select an option" at bounding box center [543, 162] width 7 height 7
click at [546, 163] on input "Select an option" at bounding box center [543, 162] width 7 height 7
click at [388, 122] on span "Select an option" at bounding box center [384, 120] width 7 height 7
click at [388, 122] on input "Select an option" at bounding box center [384, 120] width 7 height 7
click at [445, 237] on span "Select an option" at bounding box center [447, 239] width 7 height 7
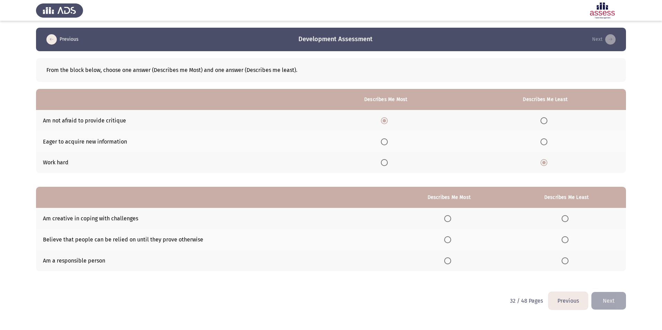
click at [445, 237] on input "Select an option" at bounding box center [447, 239] width 7 height 7
click at [569, 218] on label "Select an option" at bounding box center [566, 218] width 10 height 7
click at [568, 218] on input "Select an option" at bounding box center [564, 218] width 7 height 7
click at [604, 298] on button "Next" at bounding box center [608, 301] width 35 height 18
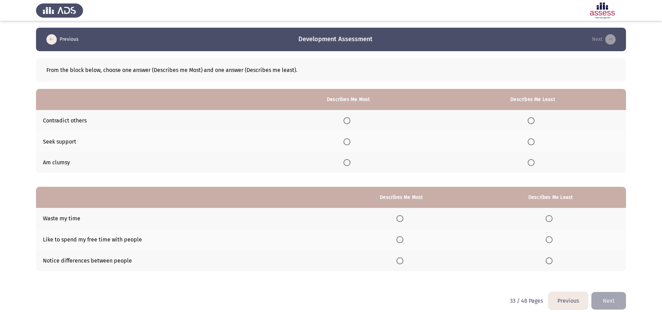
click at [350, 143] on span "Select an option" at bounding box center [346, 141] width 7 height 7
click at [350, 143] on input "Select an option" at bounding box center [346, 141] width 7 height 7
click at [531, 163] on span "Select an option" at bounding box center [531, 163] width 0 height 0
click at [532, 163] on input "Select an option" at bounding box center [530, 162] width 7 height 7
click at [550, 217] on span "Select an option" at bounding box center [548, 218] width 7 height 7
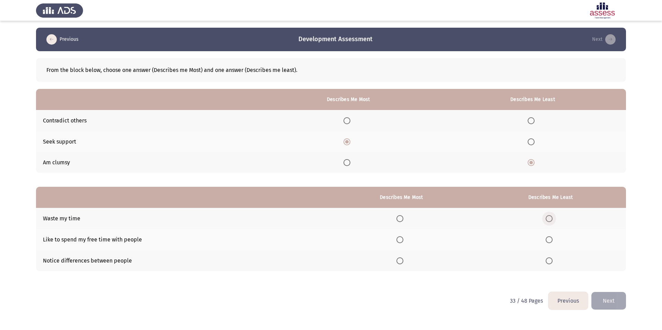
click at [550, 217] on input "Select an option" at bounding box center [548, 218] width 7 height 7
click at [400, 239] on span "Select an option" at bounding box center [399, 239] width 7 height 7
click at [400, 239] on input "Select an option" at bounding box center [399, 239] width 7 height 7
click at [609, 304] on button "Next" at bounding box center [608, 301] width 35 height 18
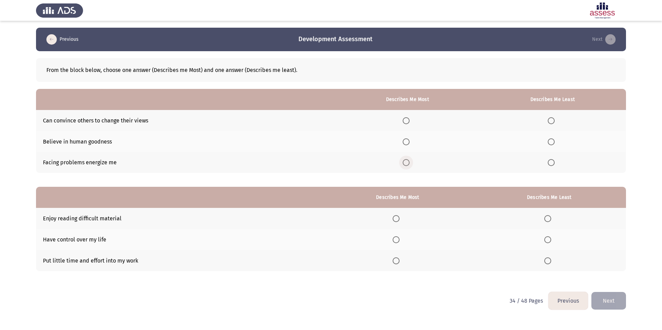
click at [406, 163] on span "Select an option" at bounding box center [406, 163] width 0 height 0
click at [408, 163] on input "Select an option" at bounding box center [405, 162] width 7 height 7
click at [551, 121] on span "Select an option" at bounding box center [551, 121] width 0 height 0
click at [552, 120] on input "Select an option" at bounding box center [550, 120] width 7 height 7
click at [399, 219] on span "Select an option" at bounding box center [395, 218] width 7 height 7
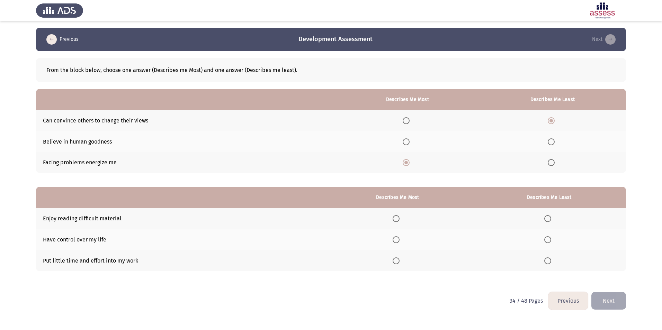
click at [399, 219] on input "Select an option" at bounding box center [395, 218] width 7 height 7
click at [547, 261] on span "Select an option" at bounding box center [547, 260] width 7 height 7
click at [547, 261] on input "Select an option" at bounding box center [547, 260] width 7 height 7
click at [612, 299] on button "Next" at bounding box center [608, 301] width 35 height 18
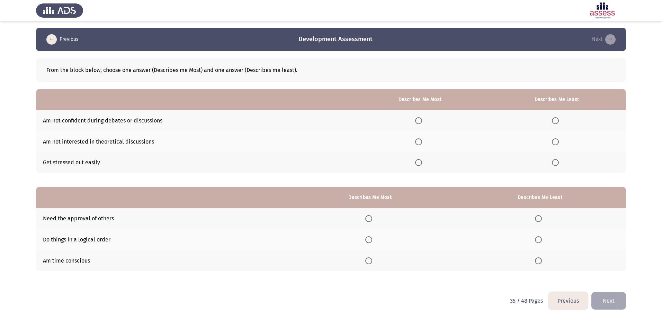
click at [555, 120] on span "Select an option" at bounding box center [555, 120] width 7 height 7
click at [555, 120] on input "Select an option" at bounding box center [555, 120] width 7 height 7
click at [554, 163] on span "Select an option" at bounding box center [555, 162] width 7 height 7
click at [554, 163] on input "Select an option" at bounding box center [555, 162] width 7 height 7
click at [422, 141] on span "Select an option" at bounding box center [418, 141] width 7 height 7
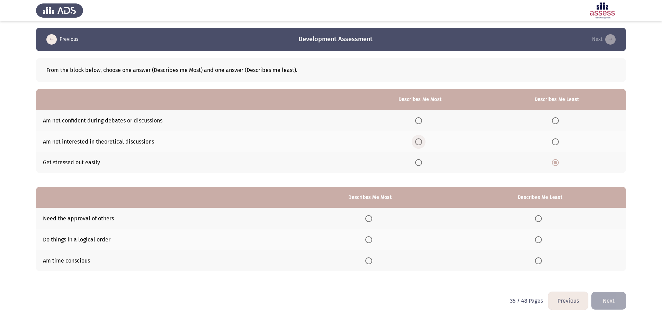
click at [422, 141] on input "Select an option" at bounding box center [418, 141] width 7 height 7
click at [370, 238] on span "Select an option" at bounding box center [368, 239] width 7 height 7
click at [370, 238] on input "Select an option" at bounding box center [368, 239] width 7 height 7
click at [541, 218] on span "Select an option" at bounding box center [538, 218] width 7 height 7
click at [541, 218] on input "Select an option" at bounding box center [538, 218] width 7 height 7
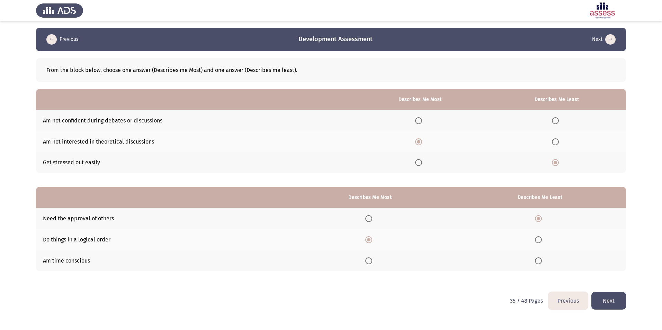
click at [616, 299] on button "Next" at bounding box center [608, 301] width 35 height 18
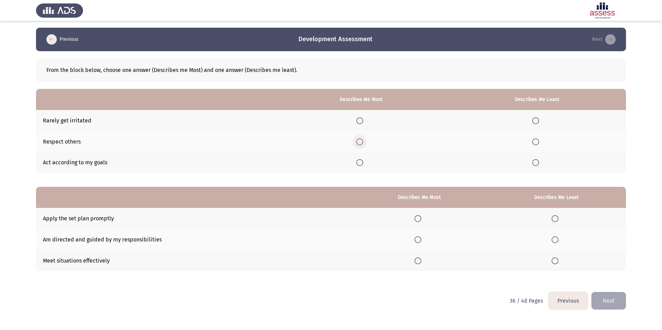
click at [362, 140] on span "Select an option" at bounding box center [359, 141] width 7 height 7
click at [362, 140] on input "Select an option" at bounding box center [359, 141] width 7 height 7
click at [533, 121] on span "Select an option" at bounding box center [535, 120] width 7 height 7
click at [533, 121] on input "Select an option" at bounding box center [535, 120] width 7 height 7
click at [554, 260] on span "Select an option" at bounding box center [554, 260] width 7 height 7
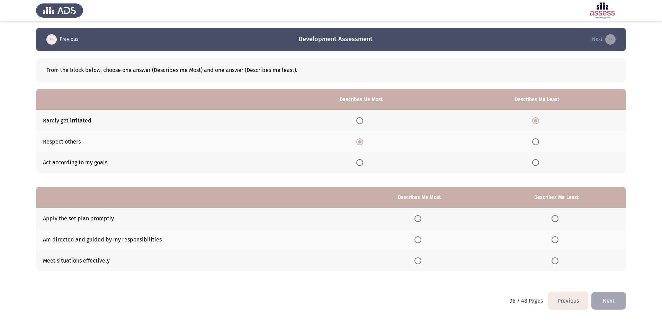
click at [554, 260] on input "Select an option" at bounding box center [554, 260] width 7 height 7
click at [419, 238] on span "Select an option" at bounding box center [417, 239] width 7 height 7
click at [419, 238] on input "Select an option" at bounding box center [417, 239] width 7 height 7
click at [606, 299] on button "Next" at bounding box center [608, 301] width 35 height 18
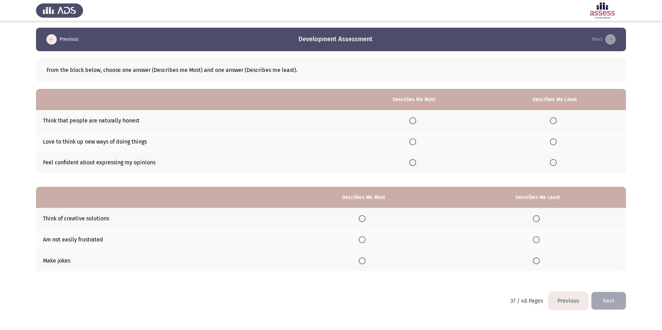
click at [414, 164] on span "Select an option" at bounding box center [412, 162] width 7 height 7
click at [414, 164] on input "Select an option" at bounding box center [412, 162] width 7 height 7
click at [539, 239] on span "Select an option" at bounding box center [536, 239] width 7 height 7
click at [539, 239] on input "Select an option" at bounding box center [536, 239] width 7 height 7
click at [365, 218] on span "Select an option" at bounding box center [361, 218] width 7 height 7
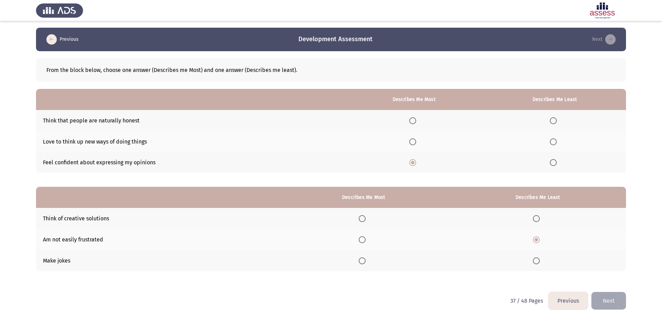
click at [365, 218] on input "Select an option" at bounding box center [361, 218] width 7 height 7
click at [553, 163] on span "Select an option" at bounding box center [553, 163] width 0 height 0
click at [554, 162] on input "Select an option" at bounding box center [553, 162] width 7 height 7
click at [617, 302] on button "Next" at bounding box center [608, 301] width 35 height 18
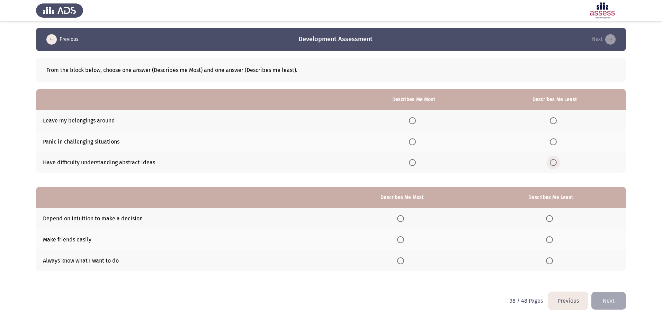
click at [553, 164] on span "Select an option" at bounding box center [553, 162] width 7 height 7
click at [553, 164] on input "Select an option" at bounding box center [553, 162] width 7 height 7
click at [412, 118] on span "Select an option" at bounding box center [412, 120] width 7 height 7
click at [412, 118] on input "Select an option" at bounding box center [412, 120] width 7 height 7
click at [550, 218] on span "Select an option" at bounding box center [549, 218] width 7 height 7
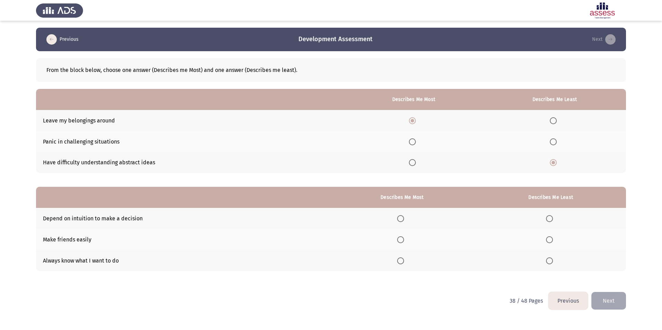
click at [550, 218] on input "Select an option" at bounding box center [549, 218] width 7 height 7
click at [403, 259] on span "Select an option" at bounding box center [400, 260] width 7 height 7
click at [403, 259] on input "Select an option" at bounding box center [400, 260] width 7 height 7
click at [608, 294] on button "Next" at bounding box center [608, 301] width 35 height 18
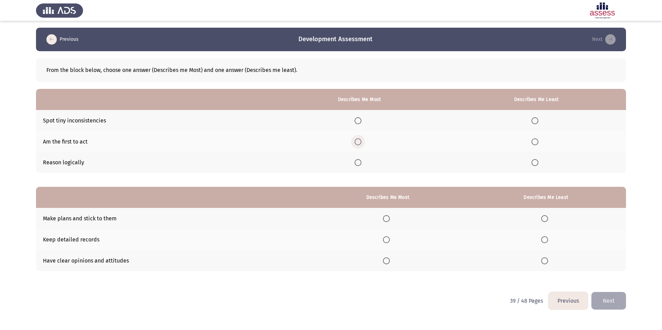
click at [361, 143] on span "Select an option" at bounding box center [357, 141] width 7 height 7
click at [361, 143] on input "Select an option" at bounding box center [357, 141] width 7 height 7
click at [538, 120] on span "Select an option" at bounding box center [534, 120] width 7 height 7
click at [538, 120] on input "Select an option" at bounding box center [534, 120] width 7 height 7
click at [388, 219] on span "Select an option" at bounding box center [386, 218] width 7 height 7
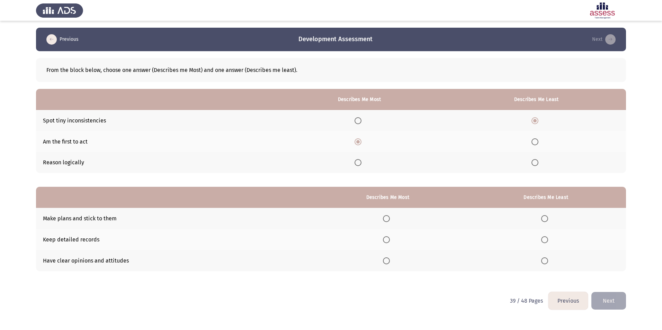
click at [388, 219] on input "Select an option" at bounding box center [386, 218] width 7 height 7
click at [546, 240] on span "Select an option" at bounding box center [544, 239] width 7 height 7
click at [546, 240] on input "Select an option" at bounding box center [544, 239] width 7 height 7
click at [617, 301] on button "Next" at bounding box center [608, 301] width 35 height 18
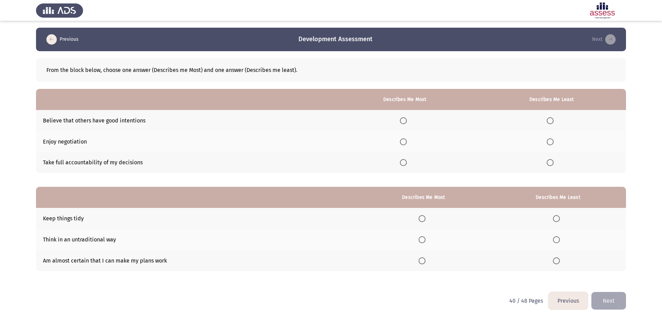
click at [403, 163] on span "Select an option" at bounding box center [403, 163] width 0 height 0
click at [405, 162] on input "Select an option" at bounding box center [403, 162] width 7 height 7
click at [552, 142] on span "Select an option" at bounding box center [549, 141] width 7 height 7
click at [552, 142] on input "Select an option" at bounding box center [549, 141] width 7 height 7
click at [423, 261] on span "Select an option" at bounding box center [421, 260] width 7 height 7
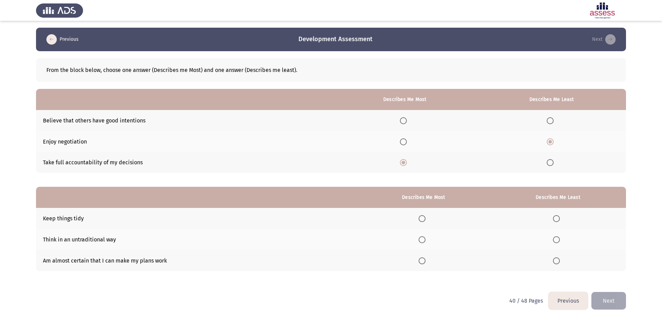
click at [423, 261] on input "Select an option" at bounding box center [421, 260] width 7 height 7
click at [558, 218] on span "Select an option" at bounding box center [556, 218] width 7 height 7
click at [558, 218] on input "Select an option" at bounding box center [556, 218] width 7 height 7
click at [609, 299] on button "Next" at bounding box center [608, 301] width 35 height 18
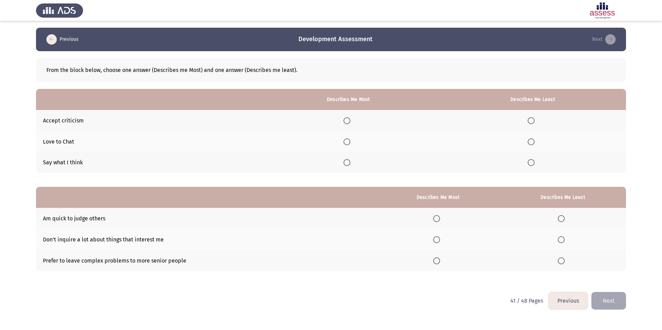
click at [348, 120] on span "Select an option" at bounding box center [346, 120] width 7 height 7
click at [348, 120] on input "Select an option" at bounding box center [346, 120] width 7 height 7
click at [533, 162] on span "Select an option" at bounding box center [530, 162] width 7 height 7
click at [533, 162] on input "Select an option" at bounding box center [530, 162] width 7 height 7
click at [564, 238] on span "Select an option" at bounding box center [560, 239] width 7 height 7
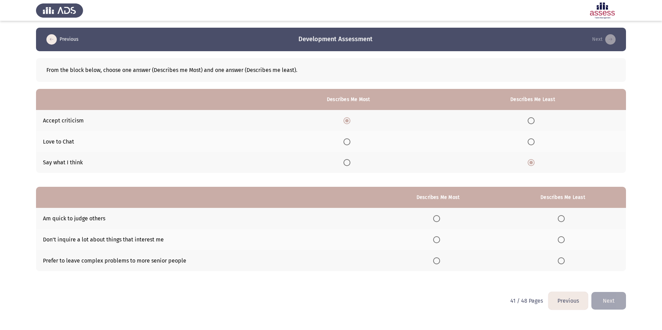
click at [564, 238] on input "Select an option" at bounding box center [560, 239] width 7 height 7
click at [562, 219] on span "Select an option" at bounding box center [560, 218] width 7 height 7
click at [562, 219] on input "Select an option" at bounding box center [560, 218] width 7 height 7
click at [439, 218] on span "Select an option" at bounding box center [436, 218] width 7 height 7
click at [439, 218] on input "Select an option" at bounding box center [436, 218] width 7 height 7
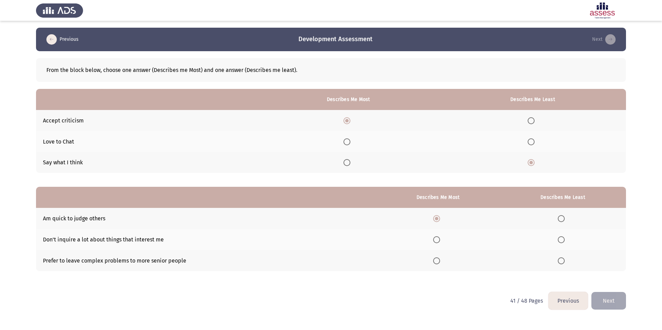
click at [561, 240] on span "Select an option" at bounding box center [561, 240] width 0 height 0
click at [561, 240] on input "Select an option" at bounding box center [560, 239] width 7 height 7
click at [599, 298] on button "Next" at bounding box center [608, 301] width 35 height 18
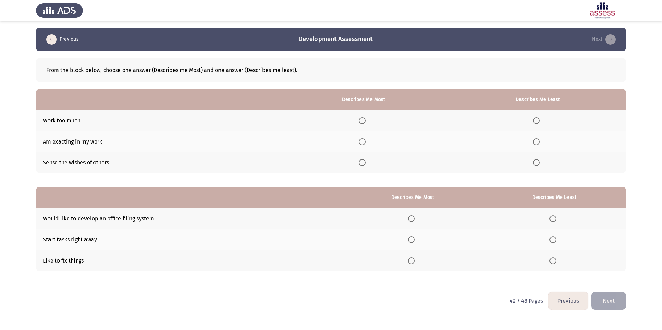
click at [365, 163] on span "Select an option" at bounding box center [361, 162] width 7 height 7
click at [365, 163] on input "Select an option" at bounding box center [361, 162] width 7 height 7
click at [536, 118] on span "Select an option" at bounding box center [536, 120] width 7 height 7
click at [536, 118] on input "Select an option" at bounding box center [536, 120] width 7 height 7
click at [414, 220] on span "Select an option" at bounding box center [411, 218] width 7 height 7
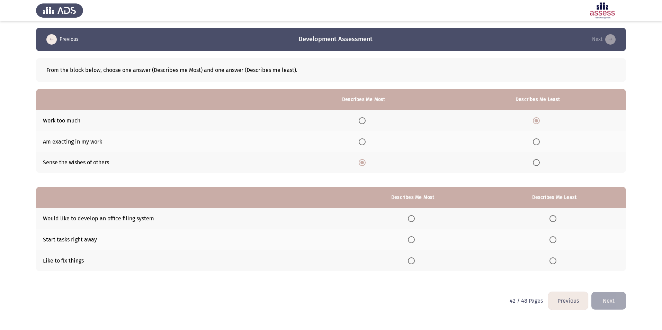
click at [414, 220] on input "Select an option" at bounding box center [411, 218] width 7 height 7
click at [551, 242] on span "Select an option" at bounding box center [552, 239] width 7 height 7
click at [551, 242] on input "Select an option" at bounding box center [552, 239] width 7 height 7
click at [615, 301] on button "Next" at bounding box center [608, 301] width 35 height 18
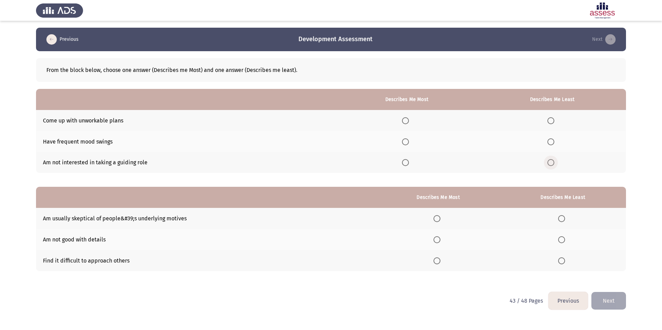
click at [552, 163] on span "Select an option" at bounding box center [550, 162] width 7 height 7
click at [552, 163] on input "Select an option" at bounding box center [550, 162] width 7 height 7
click at [406, 141] on span "Select an option" at bounding box center [405, 141] width 7 height 7
click at [406, 141] on input "Select an option" at bounding box center [405, 141] width 7 height 7
click at [561, 261] on span "Select an option" at bounding box center [561, 261] width 0 height 0
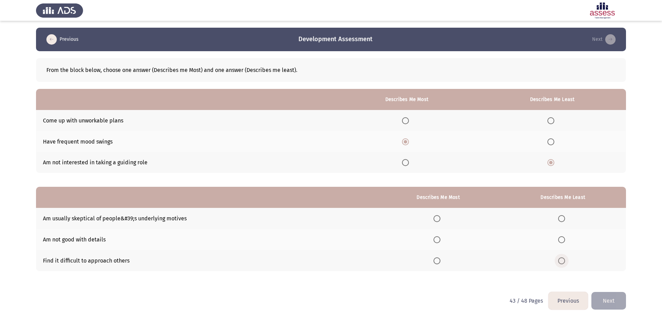
click at [562, 261] on input "Select an option" at bounding box center [561, 260] width 7 height 7
click at [438, 240] on span "Select an option" at bounding box center [436, 239] width 7 height 7
click at [438, 240] on input "Select an option" at bounding box center [436, 239] width 7 height 7
click at [601, 298] on button "Next" at bounding box center [608, 301] width 35 height 18
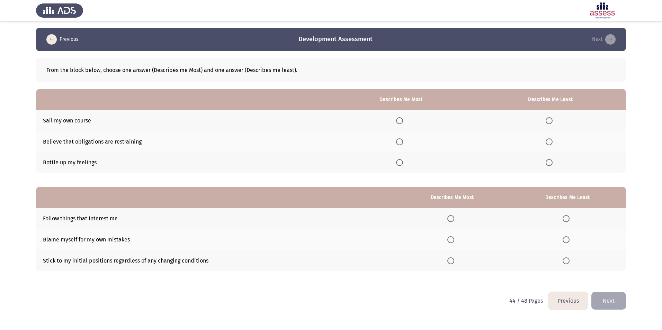
click at [397, 141] on span "Select an option" at bounding box center [399, 141] width 7 height 7
click at [397, 141] on input "Select an option" at bounding box center [399, 141] width 7 height 7
click at [548, 162] on span "Select an option" at bounding box center [548, 162] width 7 height 7
click at [548, 162] on input "Select an option" at bounding box center [548, 162] width 7 height 7
click at [453, 219] on span "Select an option" at bounding box center [450, 218] width 7 height 7
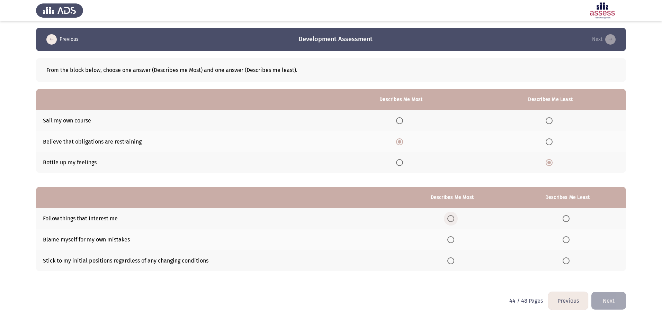
click at [453, 219] on input "Select an option" at bounding box center [450, 218] width 7 height 7
click at [451, 239] on span "Select an option" at bounding box center [450, 239] width 7 height 7
click at [451, 239] on input "Select an option" at bounding box center [450, 239] width 7 height 7
click at [565, 261] on span "Select an option" at bounding box center [565, 260] width 7 height 7
click at [565, 261] on input "Select an option" at bounding box center [565, 260] width 7 height 7
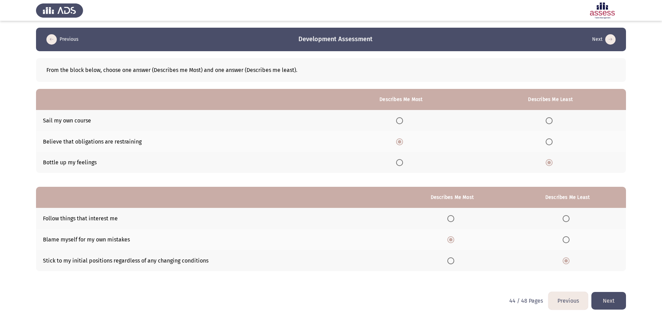
click at [611, 300] on button "Next" at bounding box center [608, 301] width 35 height 18
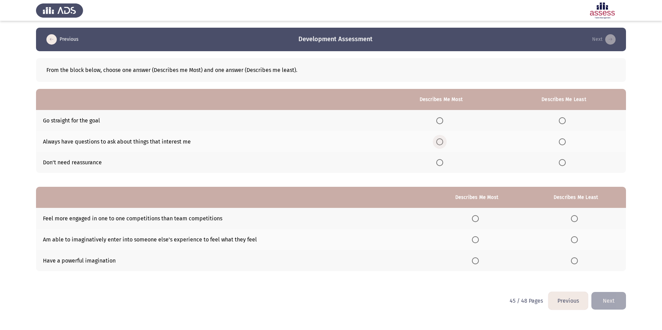
click at [442, 141] on span "Select an option" at bounding box center [439, 141] width 7 height 7
click at [442, 141] on input "Select an option" at bounding box center [439, 141] width 7 height 7
click at [563, 163] on span "Select an option" at bounding box center [561, 162] width 7 height 7
click at [563, 163] on input "Select an option" at bounding box center [561, 162] width 7 height 7
click at [576, 262] on span "Select an option" at bounding box center [574, 260] width 7 height 7
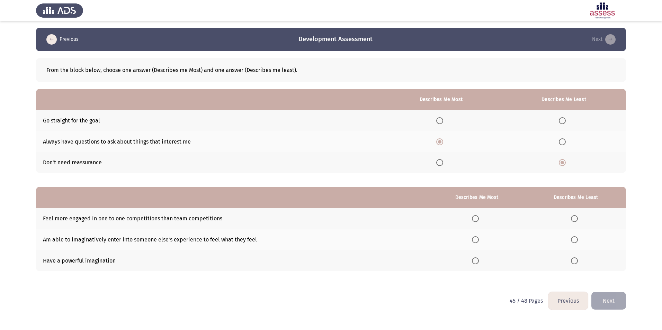
click at [576, 262] on input "Select an option" at bounding box center [574, 260] width 7 height 7
click at [474, 261] on span "Select an option" at bounding box center [475, 260] width 7 height 7
click at [474, 261] on input "Select an option" at bounding box center [475, 260] width 7 height 7
click at [575, 241] on span "Select an option" at bounding box center [574, 239] width 7 height 7
click at [575, 241] on input "Select an option" at bounding box center [574, 239] width 7 height 7
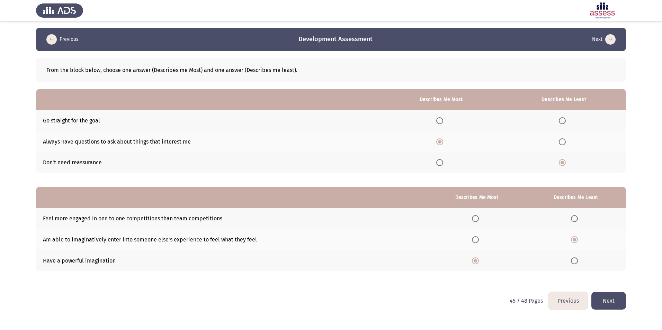
click at [617, 299] on button "Next" at bounding box center [608, 301] width 35 height 18
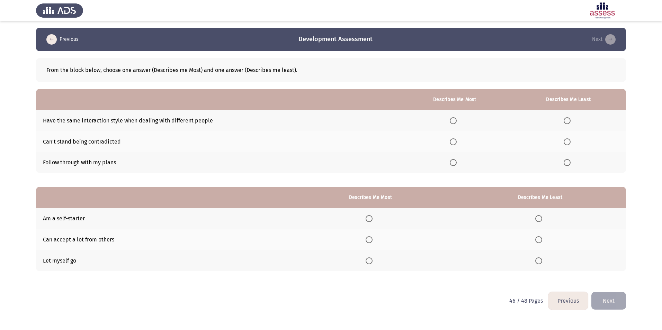
click at [456, 141] on span "Select an option" at bounding box center [452, 141] width 7 height 7
click at [456, 141] on input "Select an option" at bounding box center [452, 141] width 7 height 7
click at [569, 122] on span "Select an option" at bounding box center [566, 120] width 7 height 7
click at [569, 122] on input "Select an option" at bounding box center [566, 120] width 7 height 7
click at [370, 219] on span "Select an option" at bounding box center [368, 218] width 7 height 7
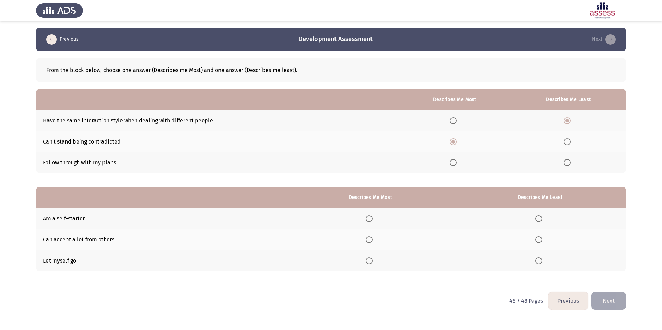
click at [370, 219] on input "Select an option" at bounding box center [368, 218] width 7 height 7
click at [539, 239] on span "Select an option" at bounding box center [538, 239] width 7 height 7
click at [539, 239] on input "Select an option" at bounding box center [538, 239] width 7 height 7
click at [617, 299] on button "Next" at bounding box center [608, 301] width 35 height 18
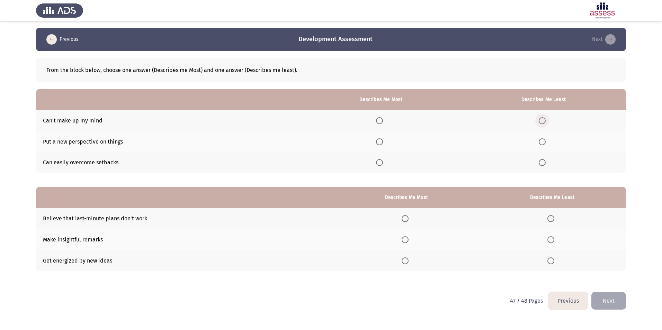
click at [545, 122] on span "Select an option" at bounding box center [541, 120] width 7 height 7
click at [545, 122] on input "Select an option" at bounding box center [541, 120] width 7 height 7
click at [383, 163] on span "Select an option" at bounding box center [379, 162] width 7 height 7
click at [383, 163] on input "Select an option" at bounding box center [379, 162] width 7 height 7
click at [550, 219] on span "Select an option" at bounding box center [550, 218] width 7 height 7
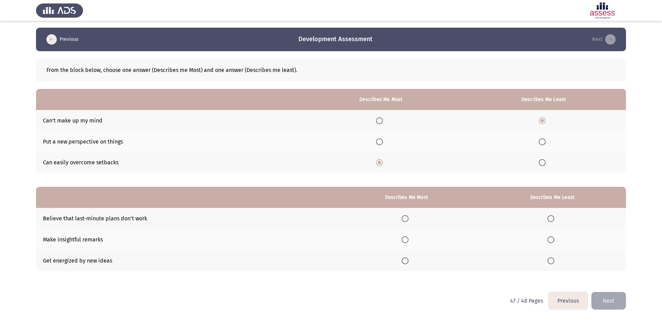
click at [550, 219] on input "Select an option" at bounding box center [550, 218] width 7 height 7
click at [406, 239] on span "Select an option" at bounding box center [404, 239] width 7 height 7
click at [406, 239] on input "Select an option" at bounding box center [404, 239] width 7 height 7
click at [615, 301] on button "Next" at bounding box center [608, 301] width 35 height 18
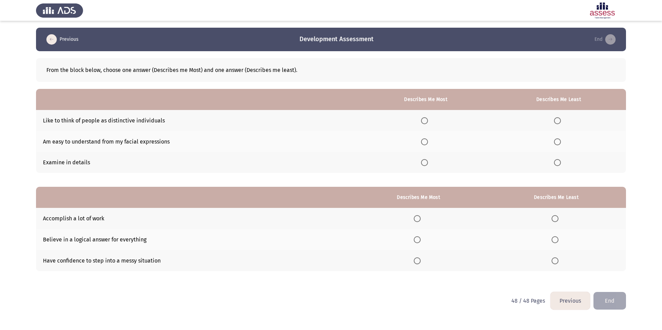
click at [559, 143] on span "Select an option" at bounding box center [557, 141] width 7 height 7
click at [559, 143] on input "Select an option" at bounding box center [557, 141] width 7 height 7
click at [428, 122] on span "Select an option" at bounding box center [424, 120] width 7 height 7
click at [428, 122] on input "Select an option" at bounding box center [424, 120] width 7 height 7
click at [419, 241] on span "Select an option" at bounding box center [417, 239] width 7 height 7
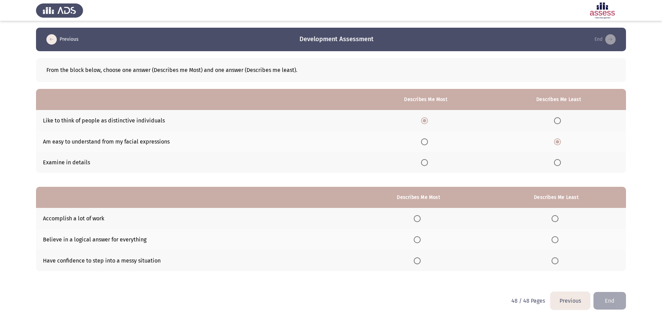
click at [419, 241] on input "Select an option" at bounding box center [417, 239] width 7 height 7
click at [553, 239] on span "Select an option" at bounding box center [554, 239] width 7 height 7
click at [553, 239] on input "Select an option" at bounding box center [554, 239] width 7 height 7
click at [417, 261] on span "Select an option" at bounding box center [417, 260] width 7 height 7
click at [417, 261] on input "Select an option" at bounding box center [417, 260] width 7 height 7
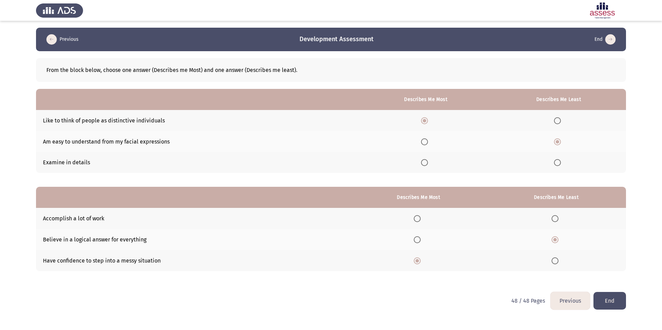
click at [613, 301] on button "End" at bounding box center [609, 301] width 33 height 18
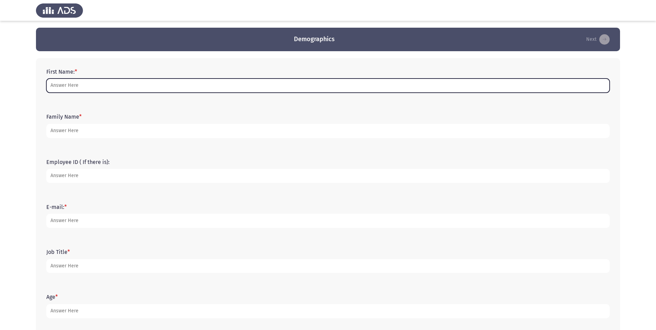
click at [103, 84] on input "First Name: *" at bounding box center [328, 86] width 564 height 14
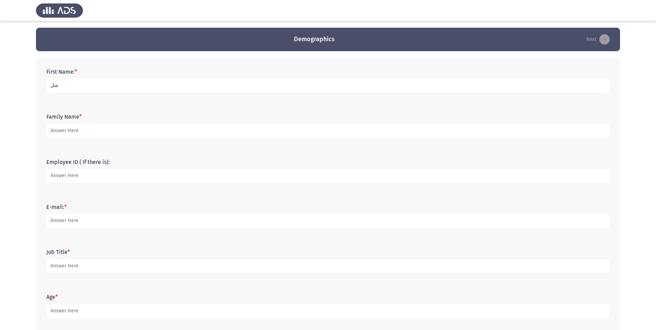
type input "ش"
type input "Abdulrahman"
type input "Alsukayt"
click at [86, 173] on input "Employee ID ( If there is):" at bounding box center [328, 176] width 564 height 14
type input "21426"
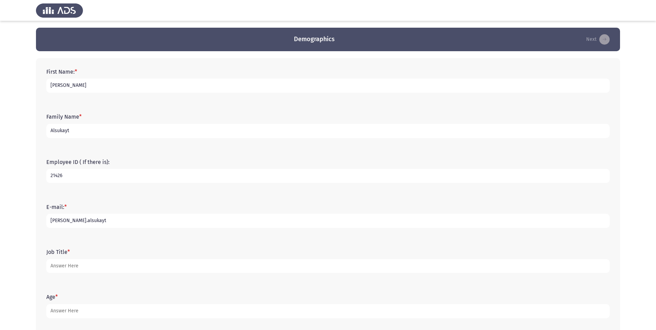
type input "Abdulrahman.alsukayt"
